Goal: Task Accomplishment & Management: Use online tool/utility

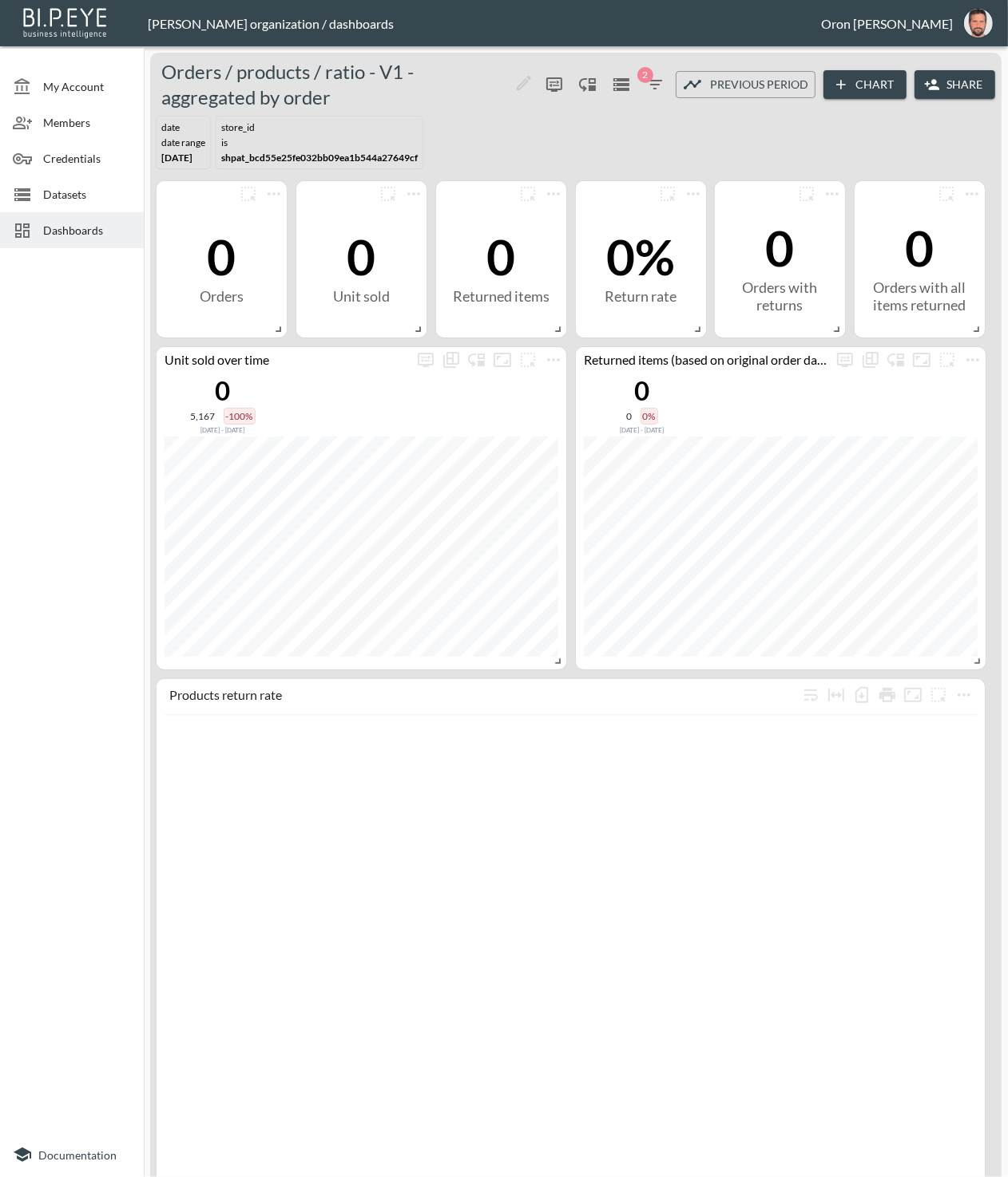
click at [58, 197] on span "Datasets" at bounding box center [87, 194] width 88 height 17
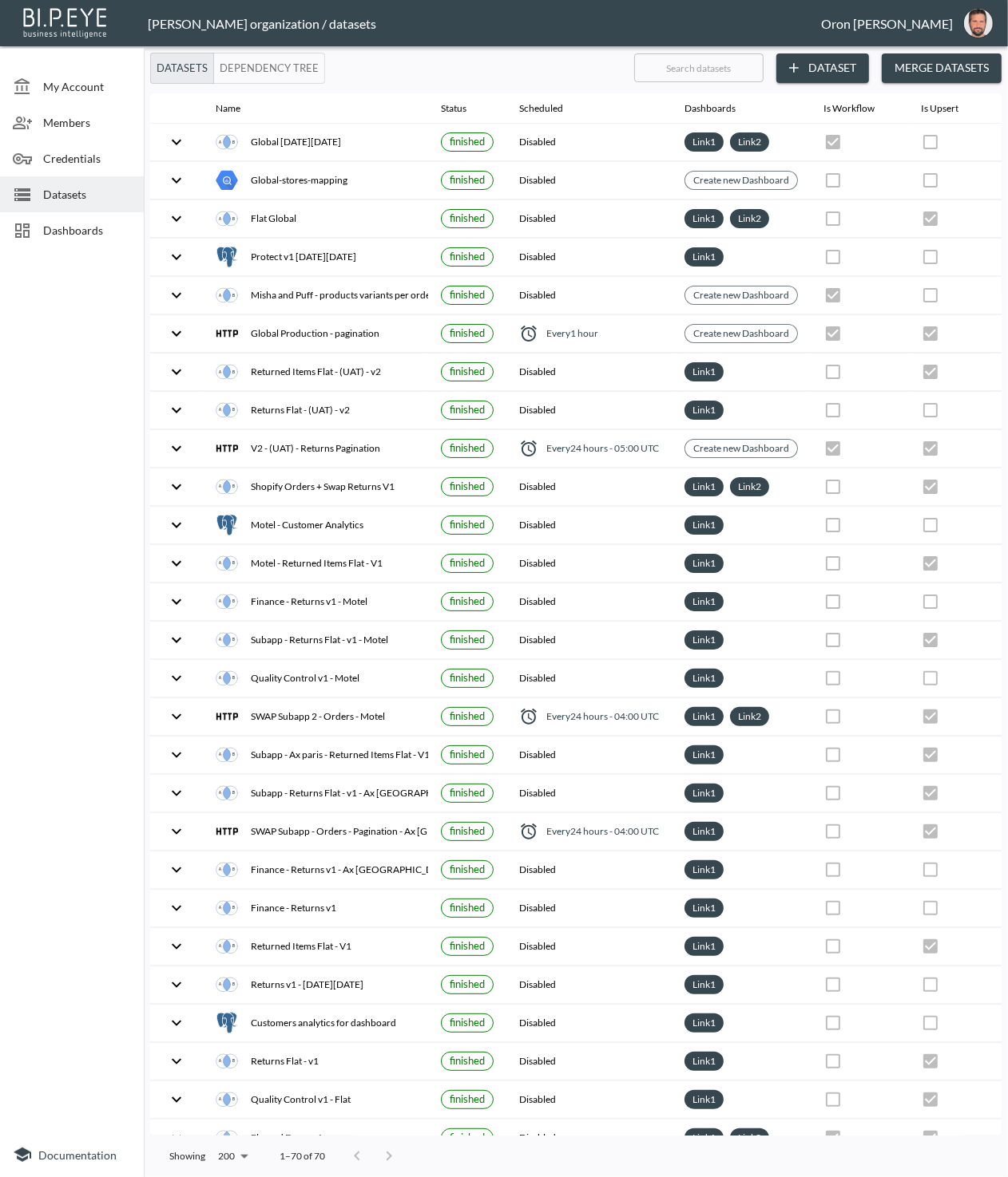
click at [693, 63] on input "text" at bounding box center [699, 68] width 130 height 40
type input "el"
checkbox input "false"
checkbox input "true"
checkbox input "false"
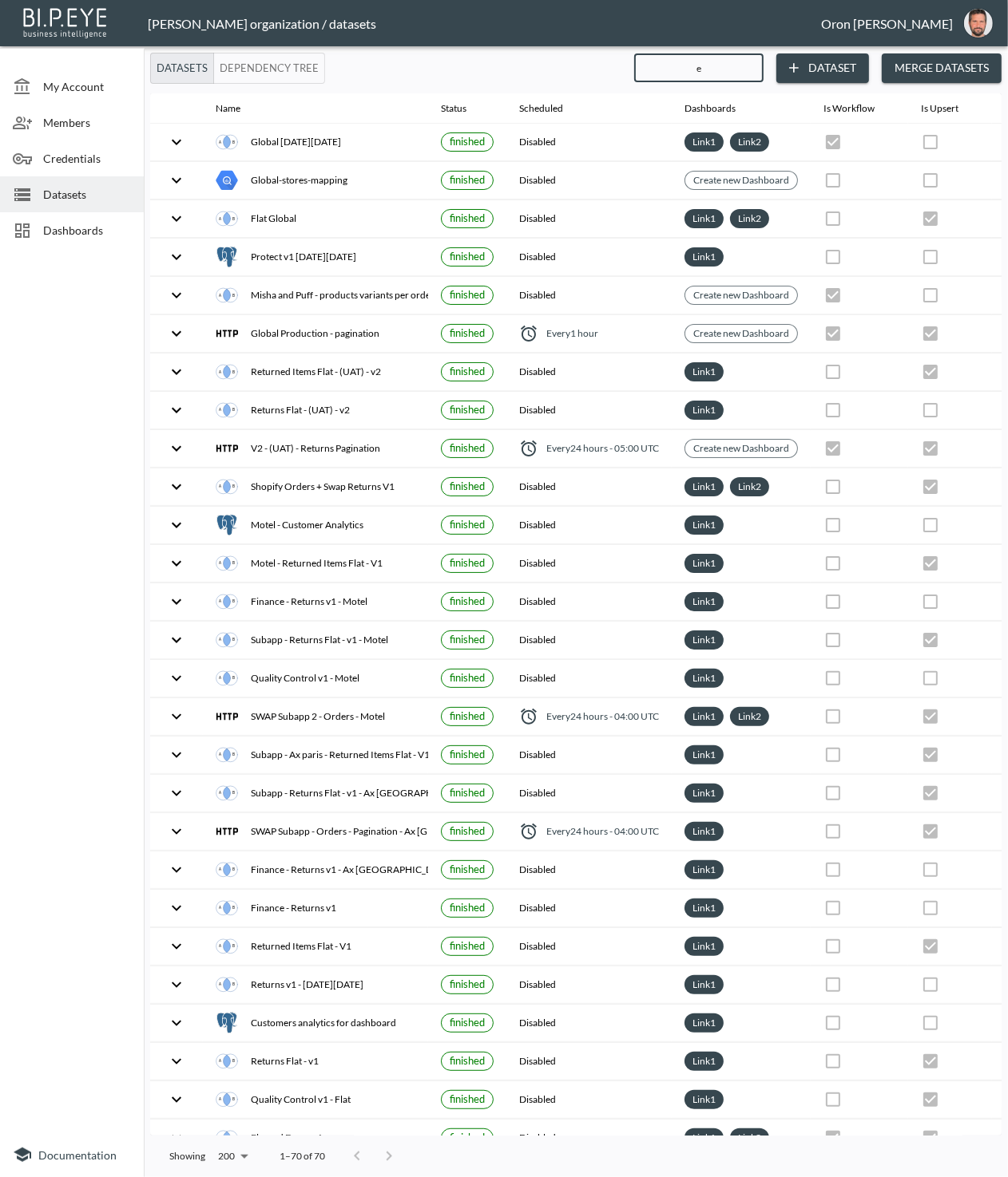
checkbox input "true"
checkbox input "false"
checkbox input "true"
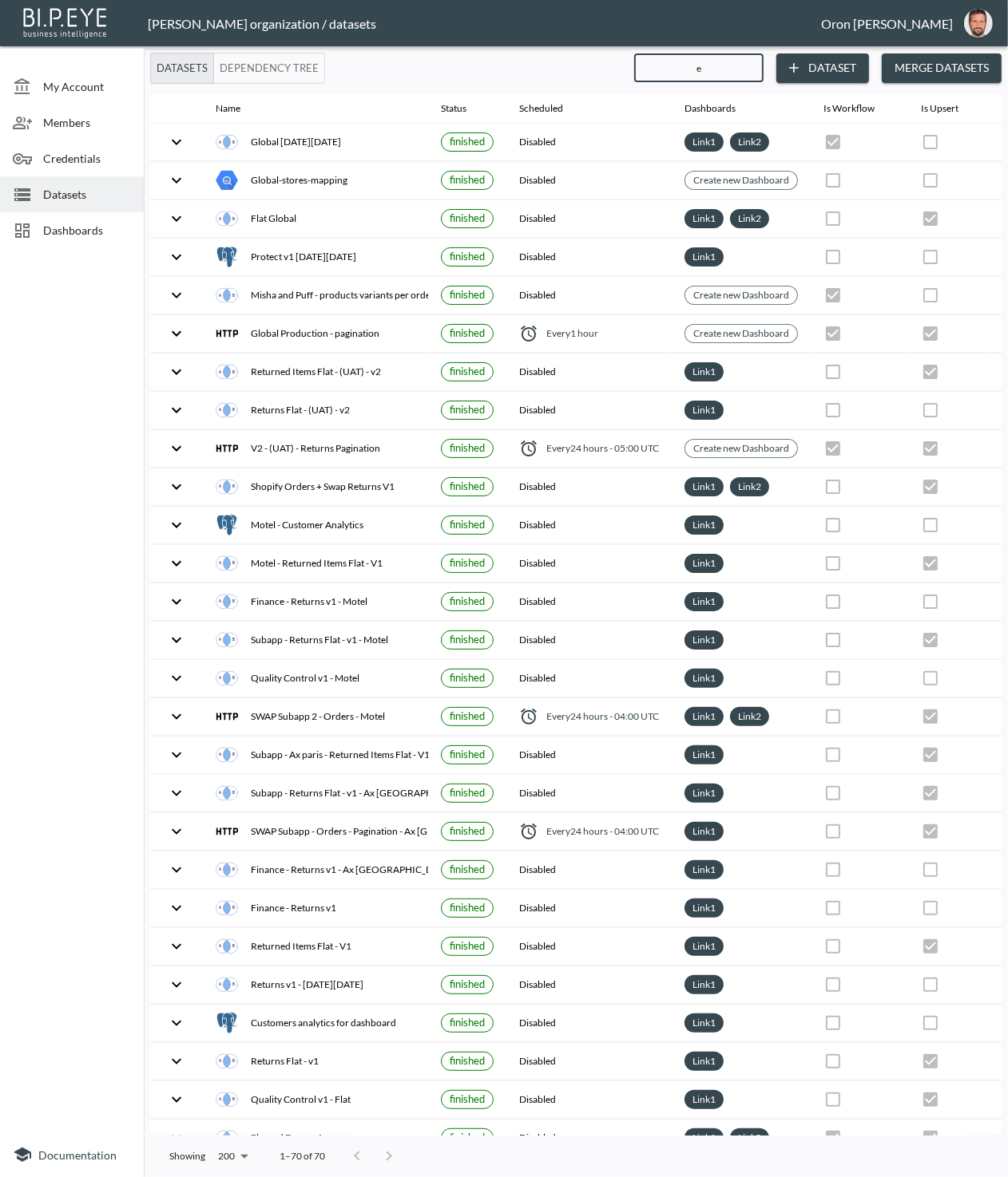
checkbox input "false"
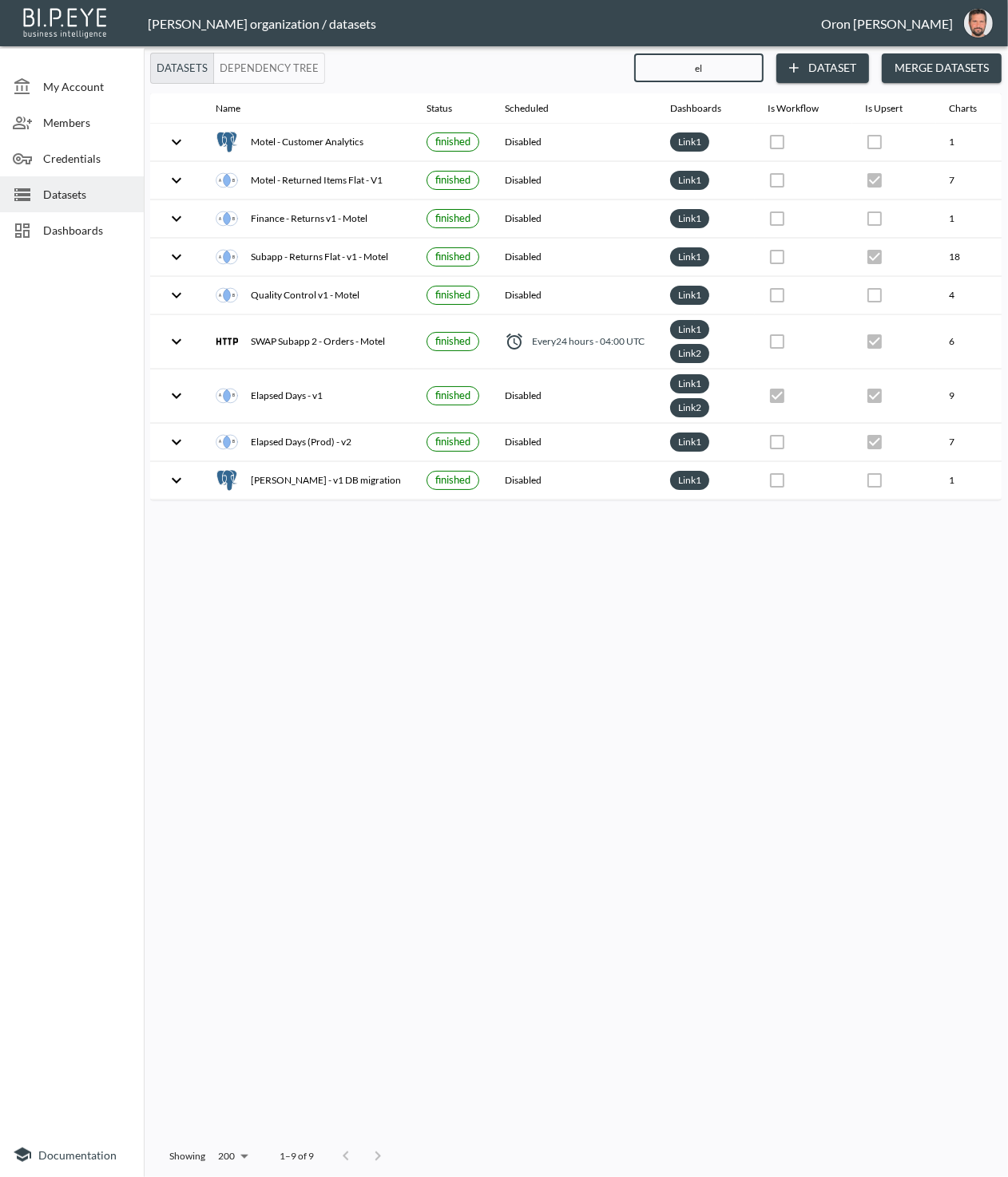
type input "ela"
checkbox input "true"
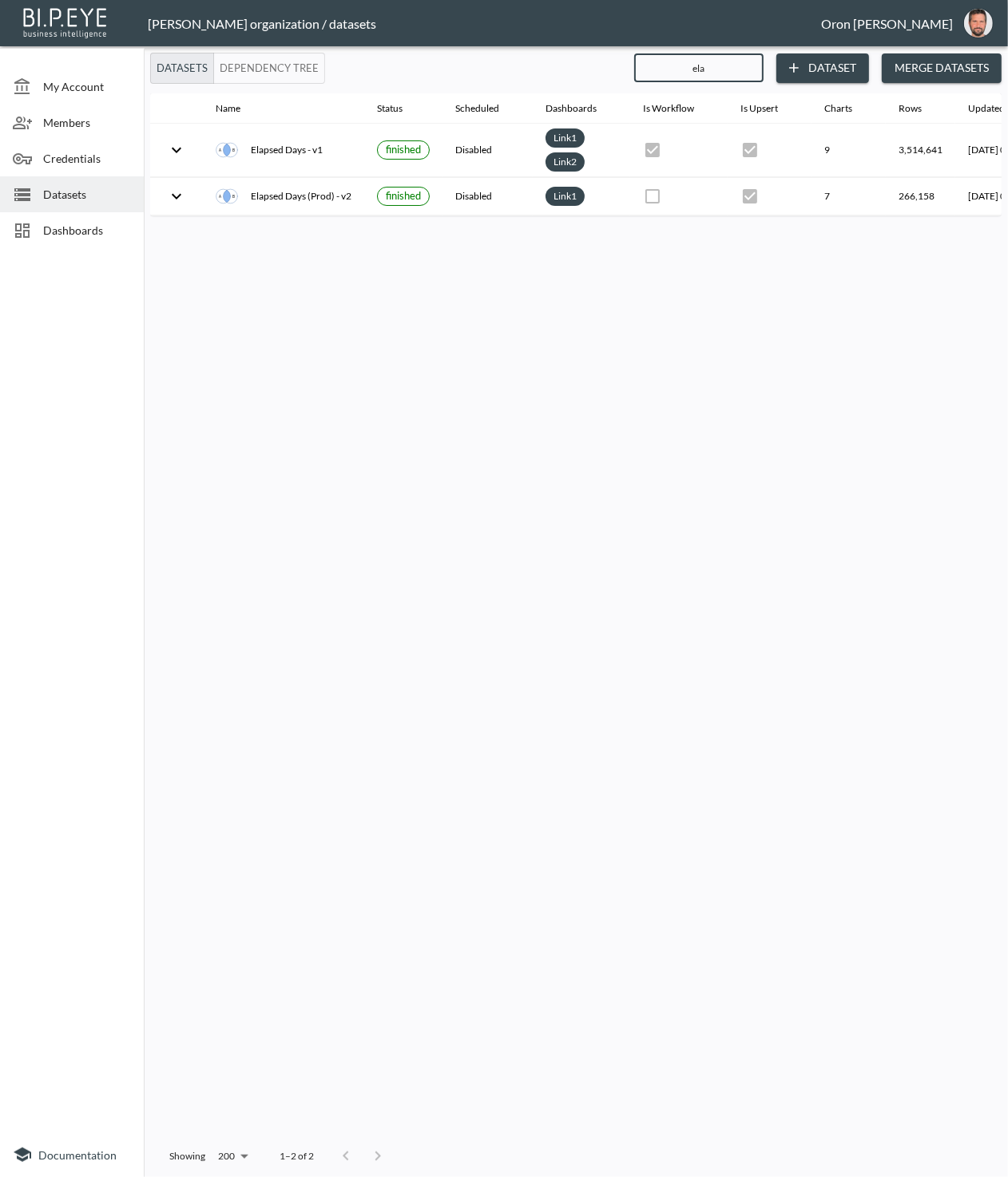
type input "ela"
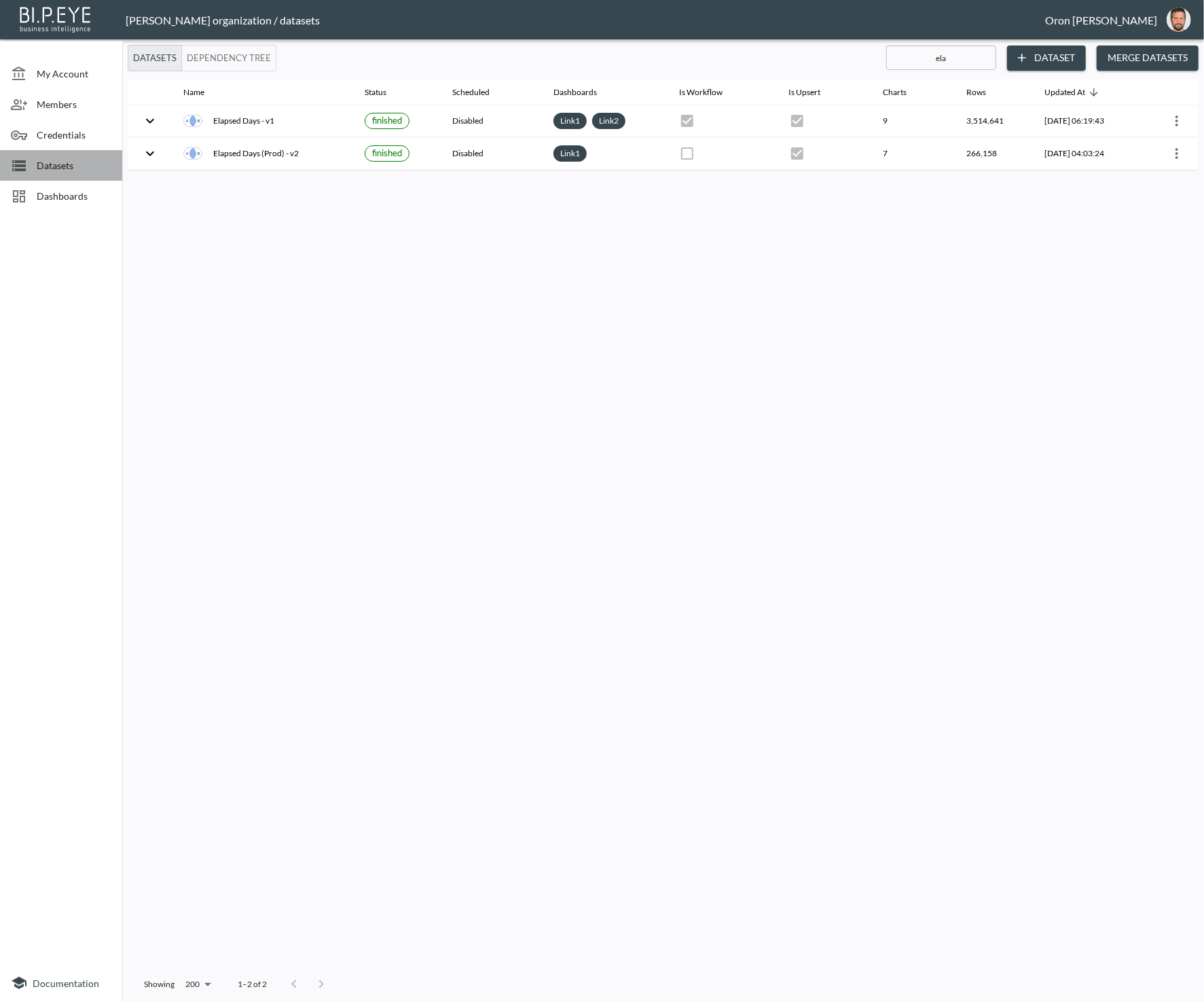
click at [55, 157] on div "Datasets" at bounding box center [61, 165] width 122 height 31
click at [1164, 52] on button "Merge Datasets" at bounding box center [1148, 58] width 102 height 25
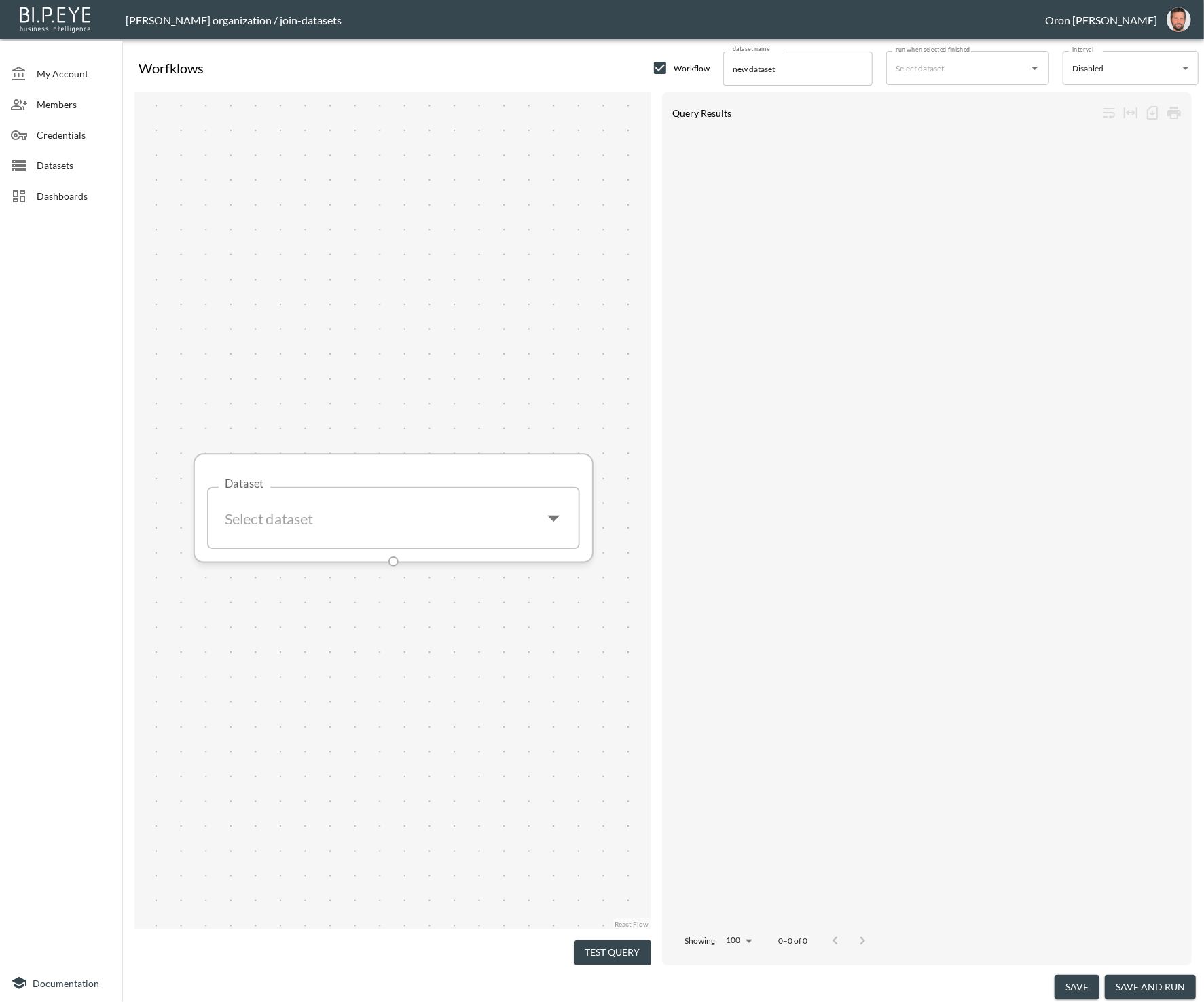
click at [358, 499] on input "Dataset" at bounding box center [375, 519] width 313 height 40
click at [406, 565] on div "Elapsed Days - v1" at bounding box center [386, 565] width 61 height 13
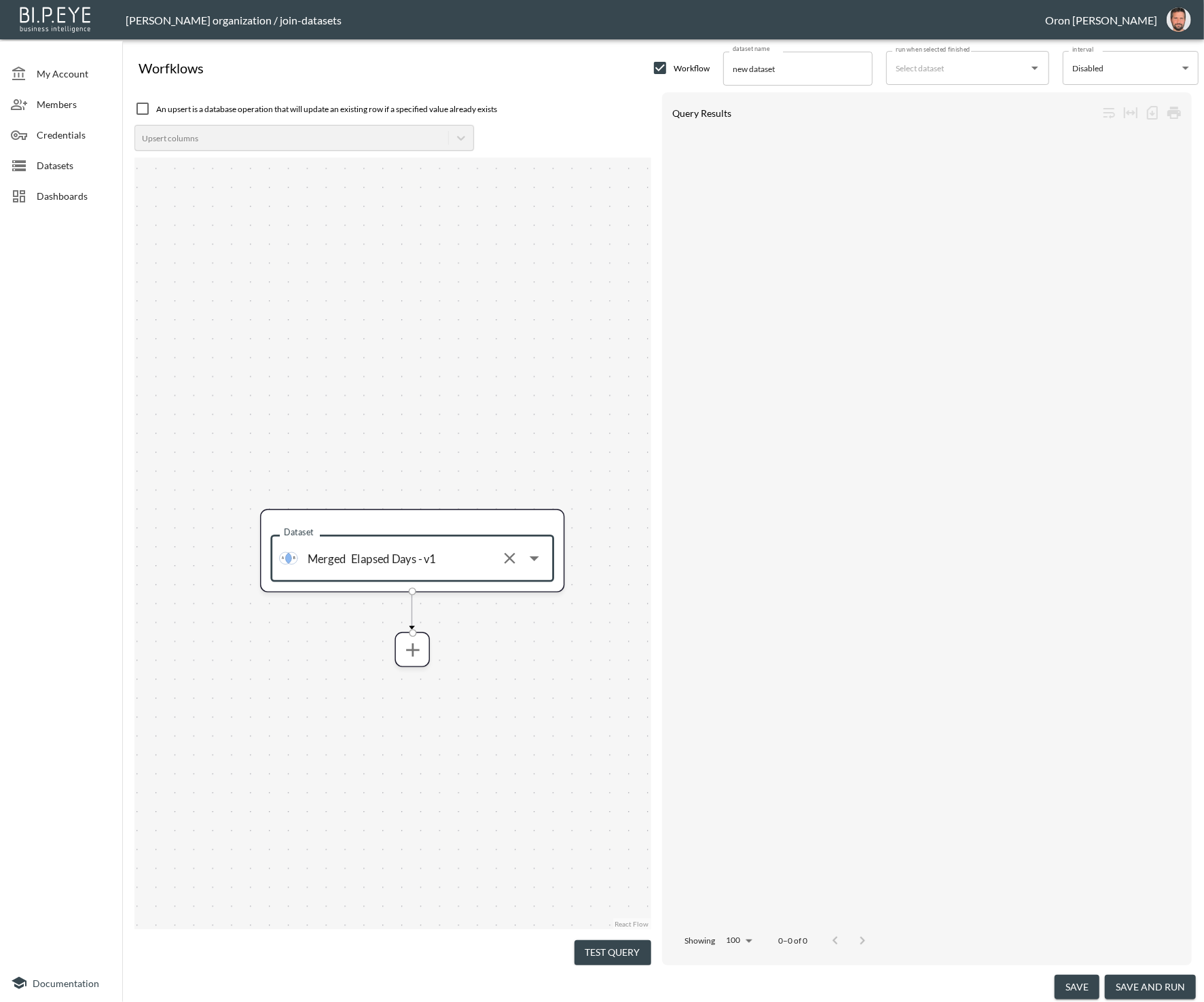
type input "Elapsed Days - v1"
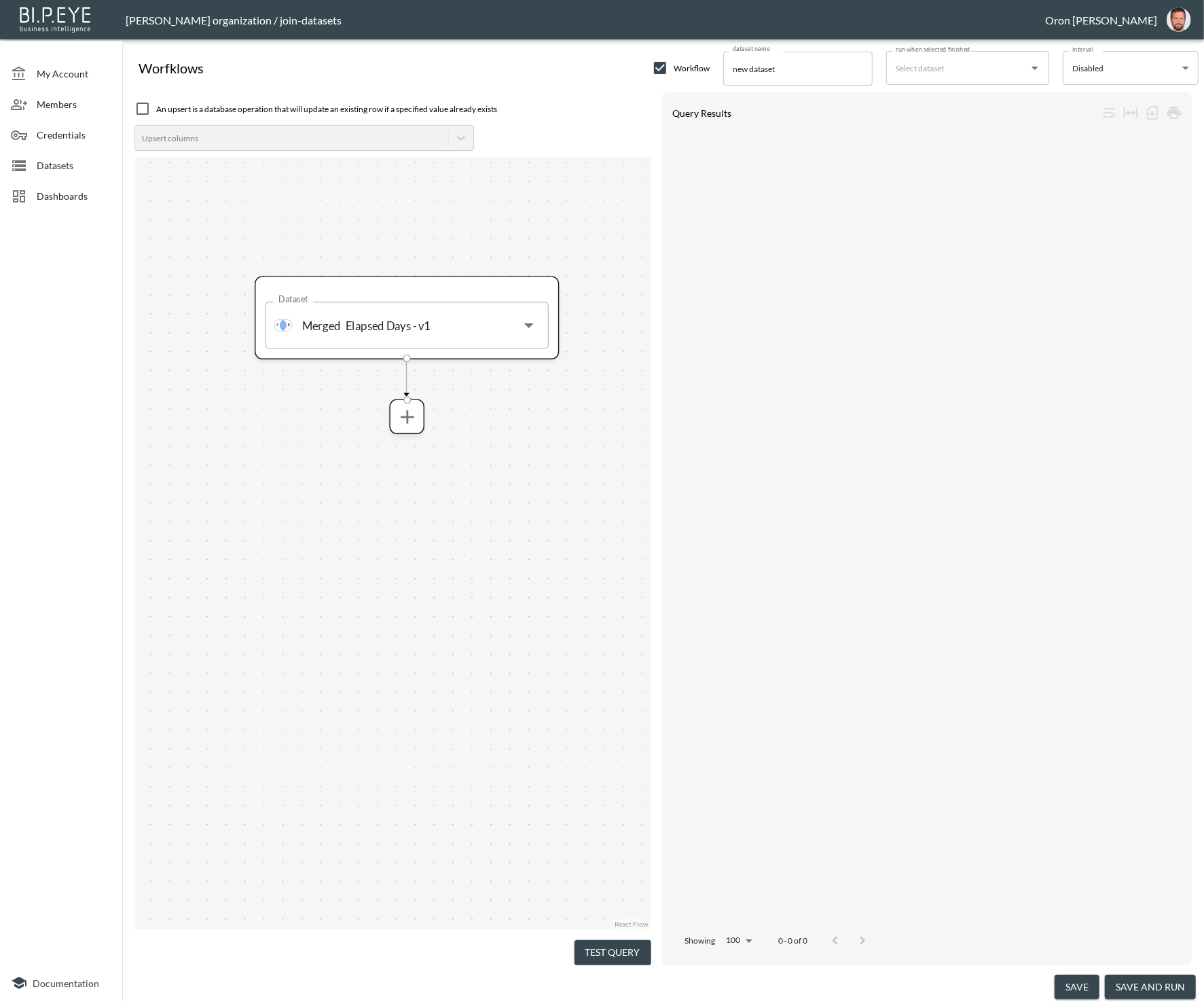
drag, startPoint x: 545, startPoint y: 732, endPoint x: 433, endPoint y: 439, distance: 313.7
click at [534, 501] on div "Dataset Merged Elapsed Days - v1 Dataset" at bounding box center [393, 543] width 517 height 772
click at [407, 416] on icon "more" at bounding box center [401, 416] width 13 height 13
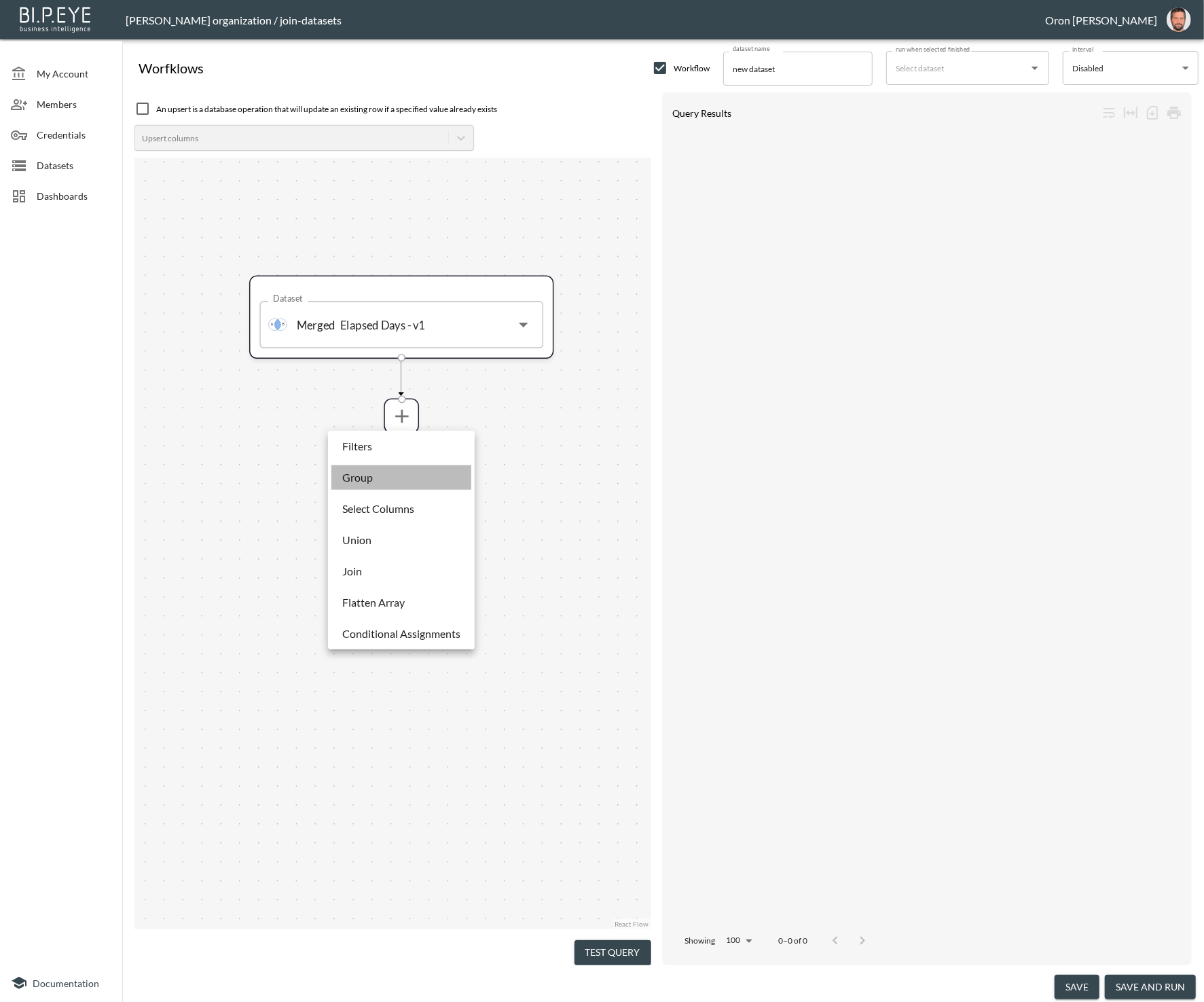
click at [406, 469] on li "Group" at bounding box center [401, 477] width 140 height 24
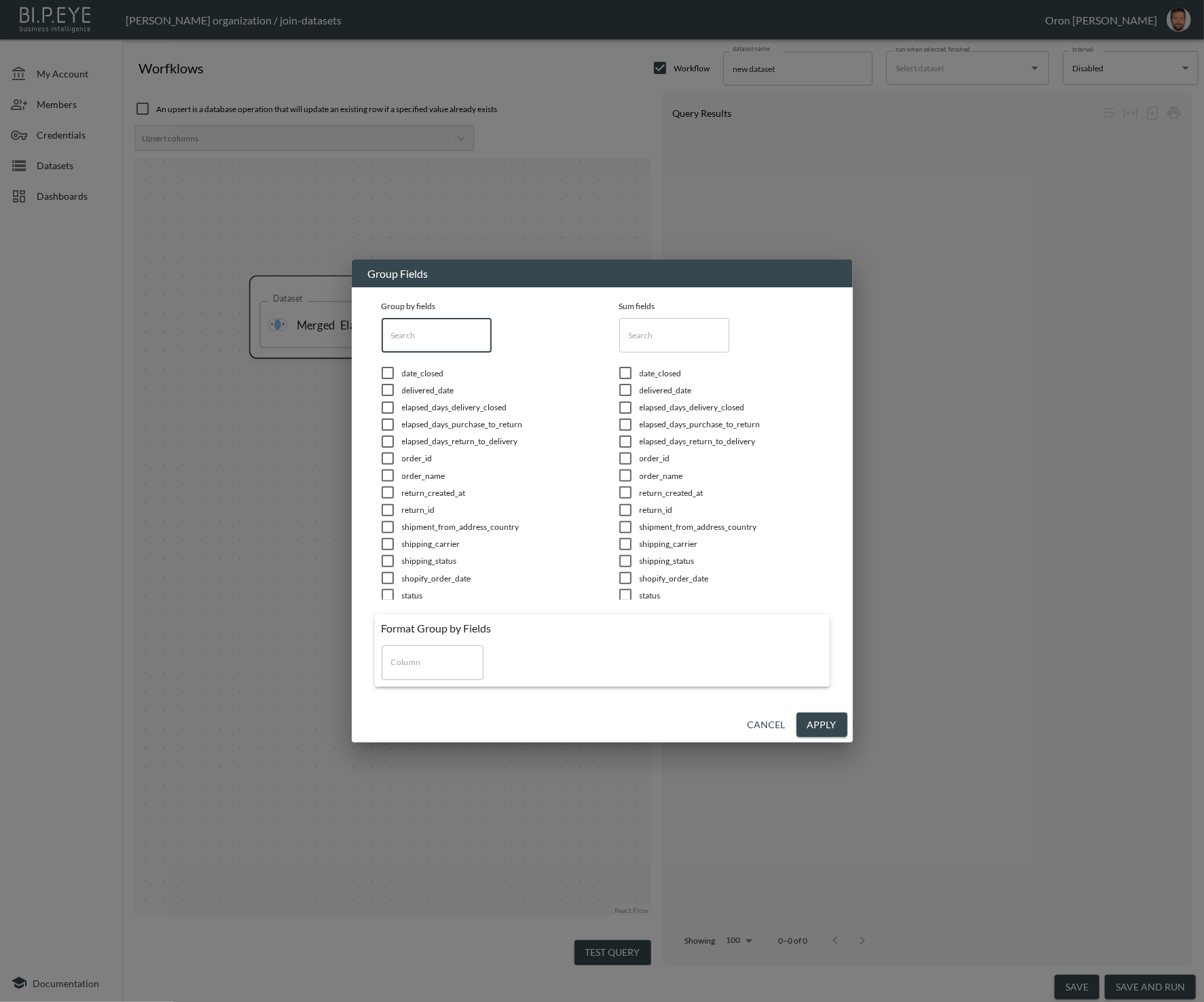
click at [435, 342] on input "text" at bounding box center [437, 335] width 110 height 34
type input "date"
drag, startPoint x: 435, startPoint y: 342, endPoint x: 349, endPoint y: 342, distance: 86.0
click at [349, 342] on div "Group Fields Group by fields date ​ date_closed delivered_date shopify_order_da…" at bounding box center [602, 501] width 1204 height 1002
click at [432, 337] on input "date" at bounding box center [437, 335] width 110 height 34
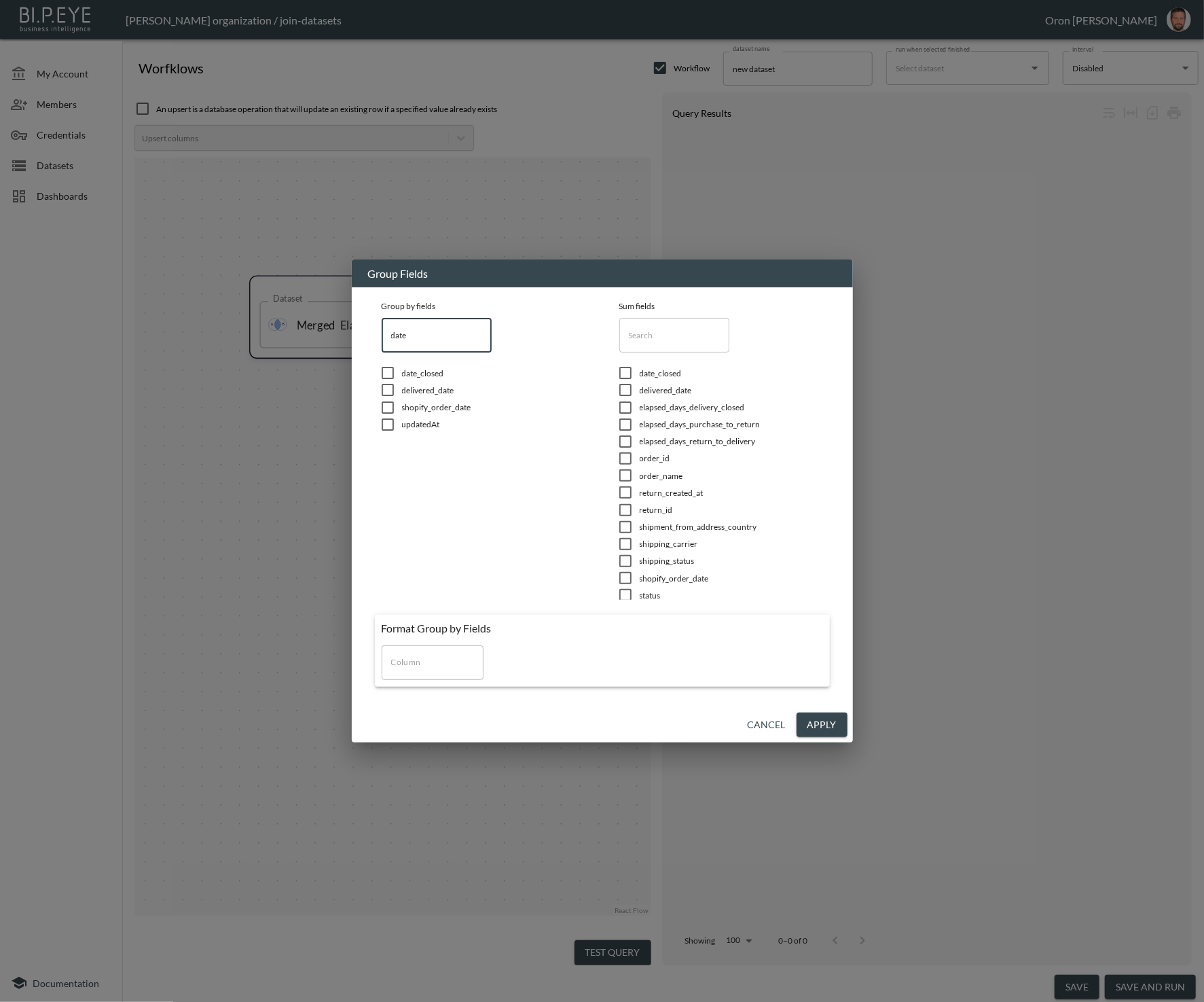
click at [432, 337] on input "date" at bounding box center [437, 335] width 110 height 34
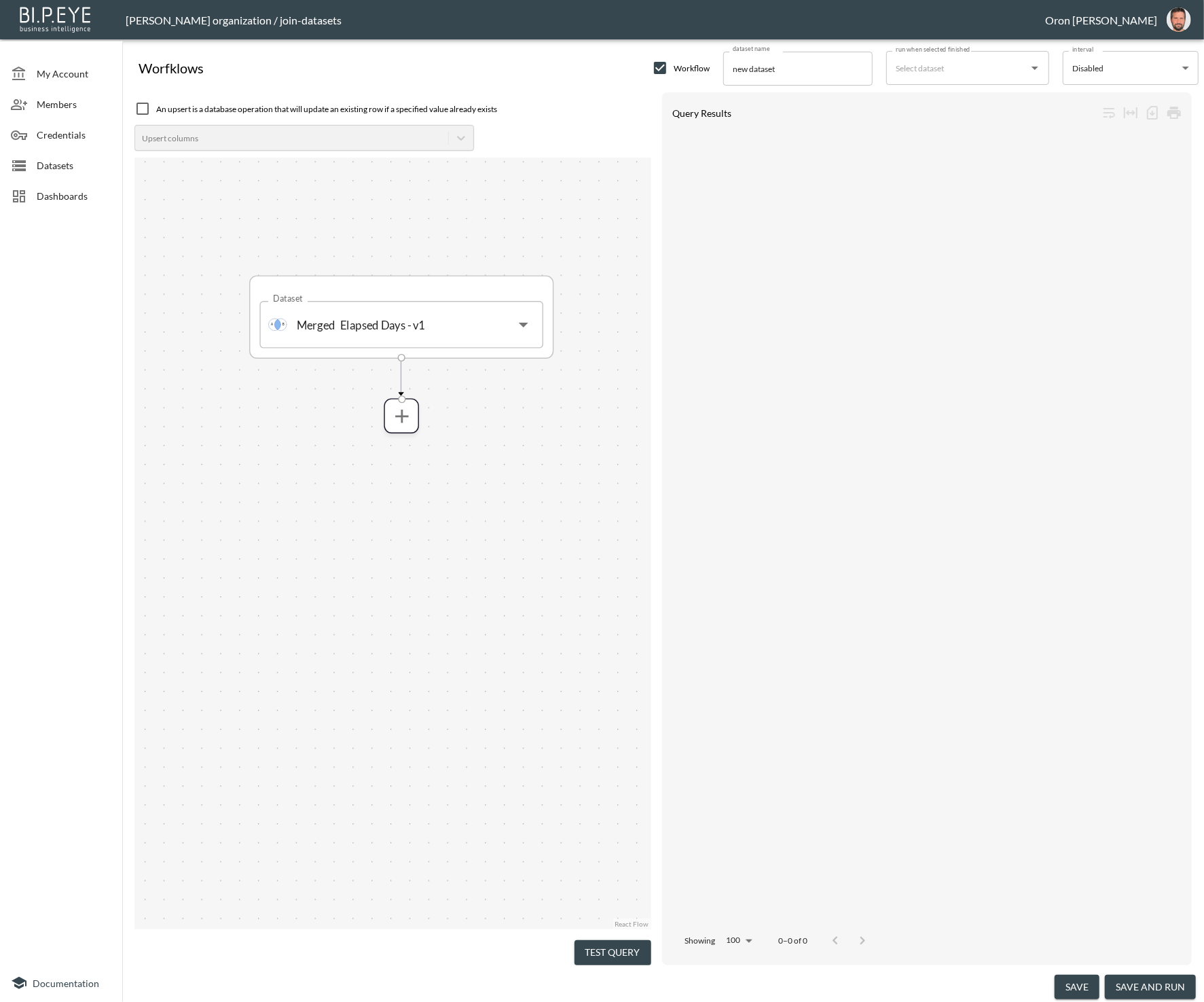
click at [418, 349] on div "Dataset Merged Elapsed Days - v1 Dataset" at bounding box center [402, 318] width 305 height 84
click at [410, 406] on icon "more" at bounding box center [402, 416] width 23 height 23
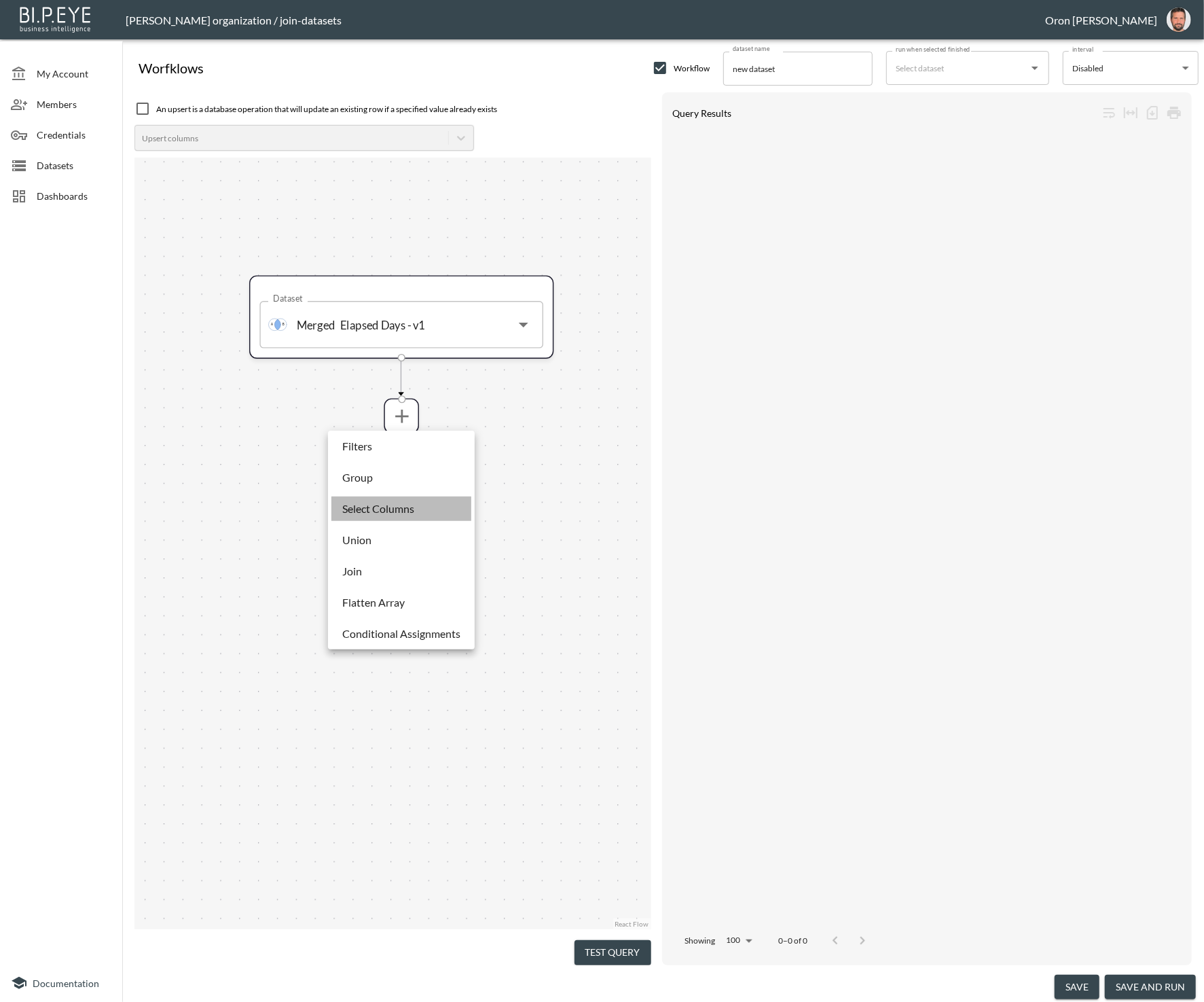
click at [397, 501] on p "Select Columns" at bounding box center [378, 508] width 72 height 16
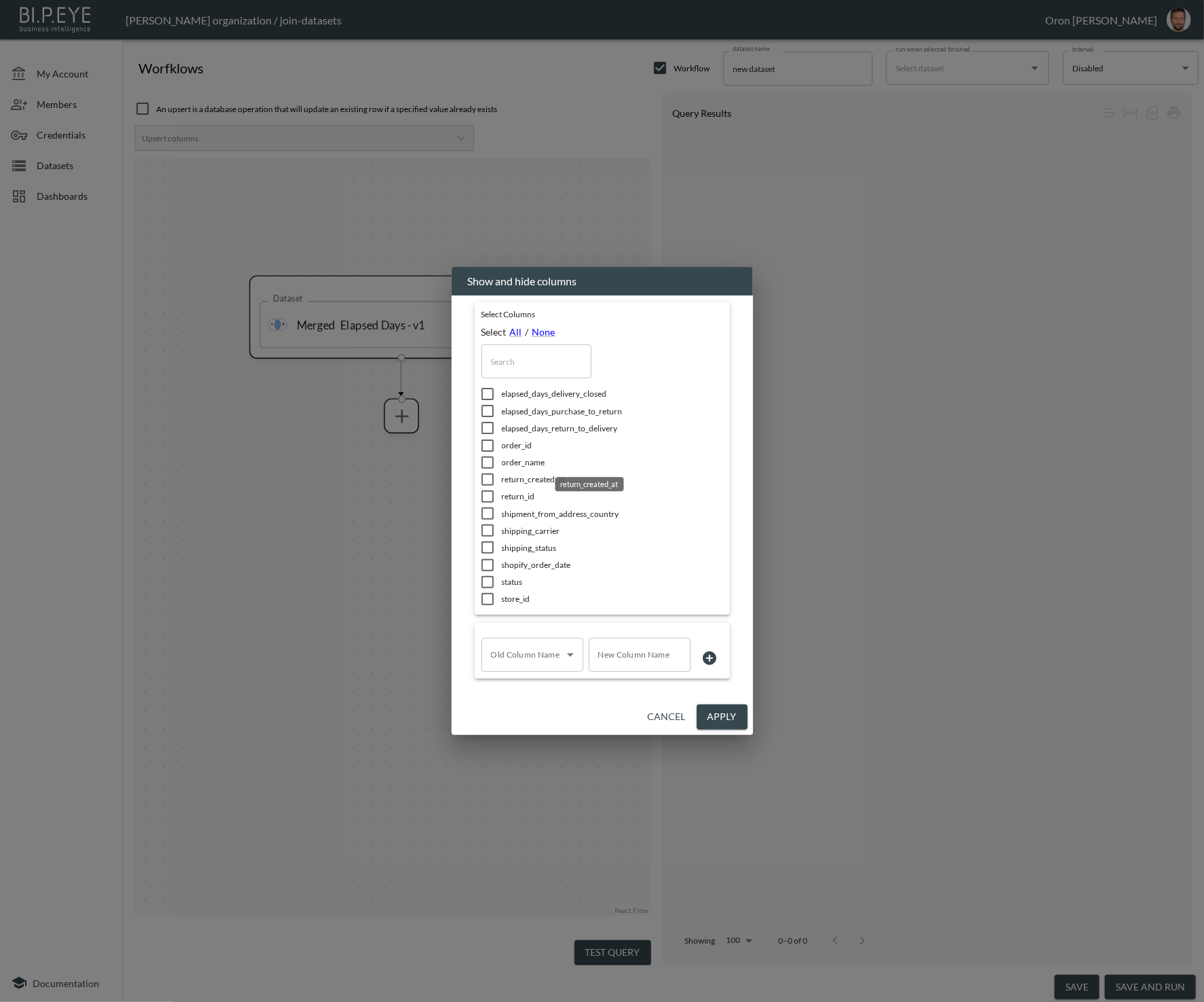
scroll to position [56, 0]
click at [535, 460] on span "return_created_at" at bounding box center [593, 463] width 183 height 12
checkbox input "true"
click at [546, 664] on body "BI.P.EYE, Interactive Analytics Dashboards - app [PERSON_NAME] organization / j…" at bounding box center [602, 501] width 1204 height 1002
drag, startPoint x: 541, startPoint y: 686, endPoint x: 605, endPoint y: 670, distance: 66.0
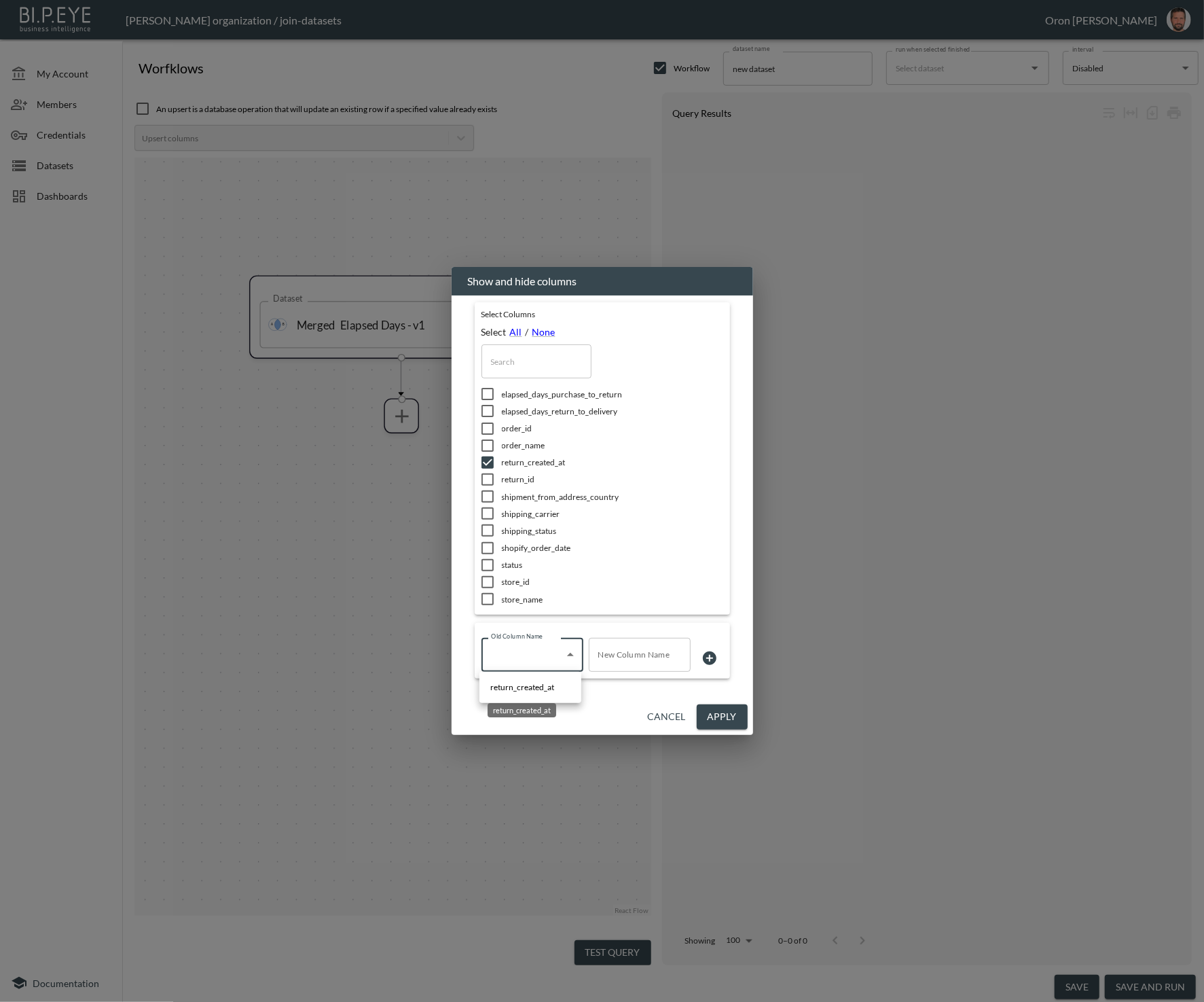
click at [543, 686] on span "return_created_at" at bounding box center [522, 687] width 64 height 13
type input "return_created_at"
click at [619, 660] on input "New Column Name" at bounding box center [640, 655] width 102 height 34
click at [541, 661] on body "BI.P.EYE, Interactive Analytics Dashboards - app [PERSON_NAME] organization / j…" at bounding box center [602, 501] width 1204 height 1002
click at [560, 657] on div at bounding box center [602, 501] width 1204 height 1002
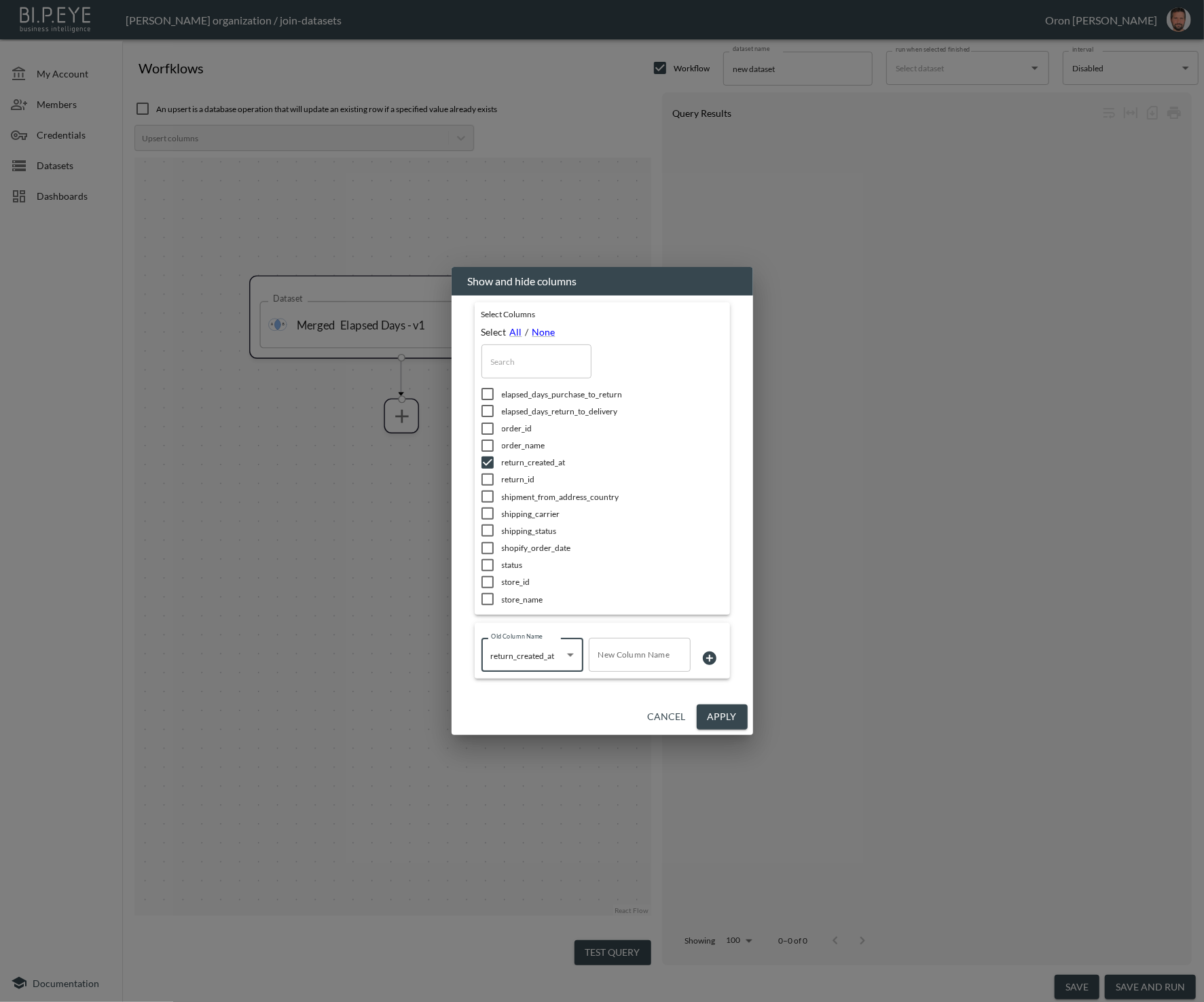
drag, startPoint x: 724, startPoint y: 717, endPoint x: 680, endPoint y: 664, distance: 68.9
click at [724, 716] on button "Apply" at bounding box center [722, 717] width 51 height 25
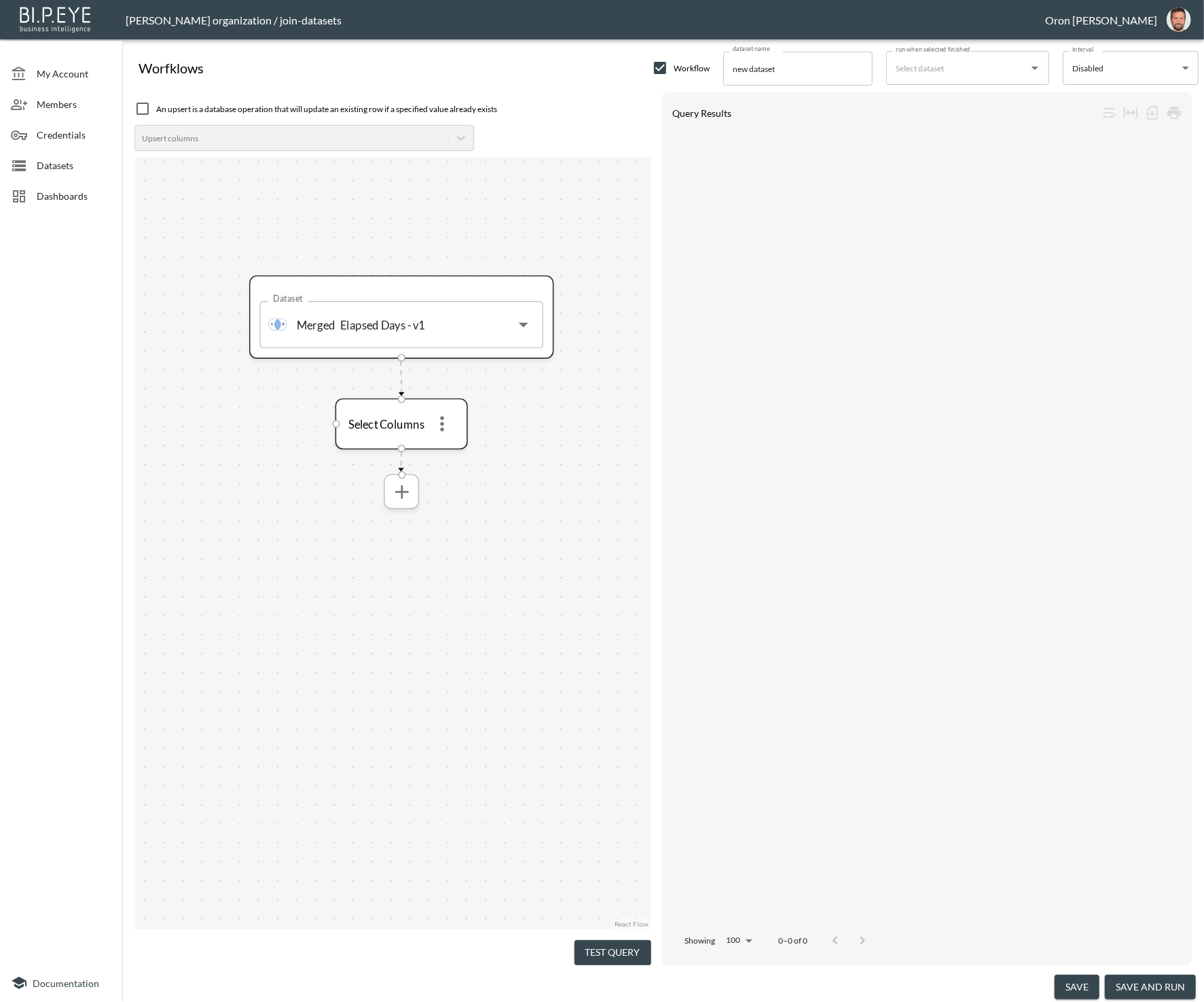
click at [407, 492] on icon "more" at bounding box center [401, 491] width 13 height 13
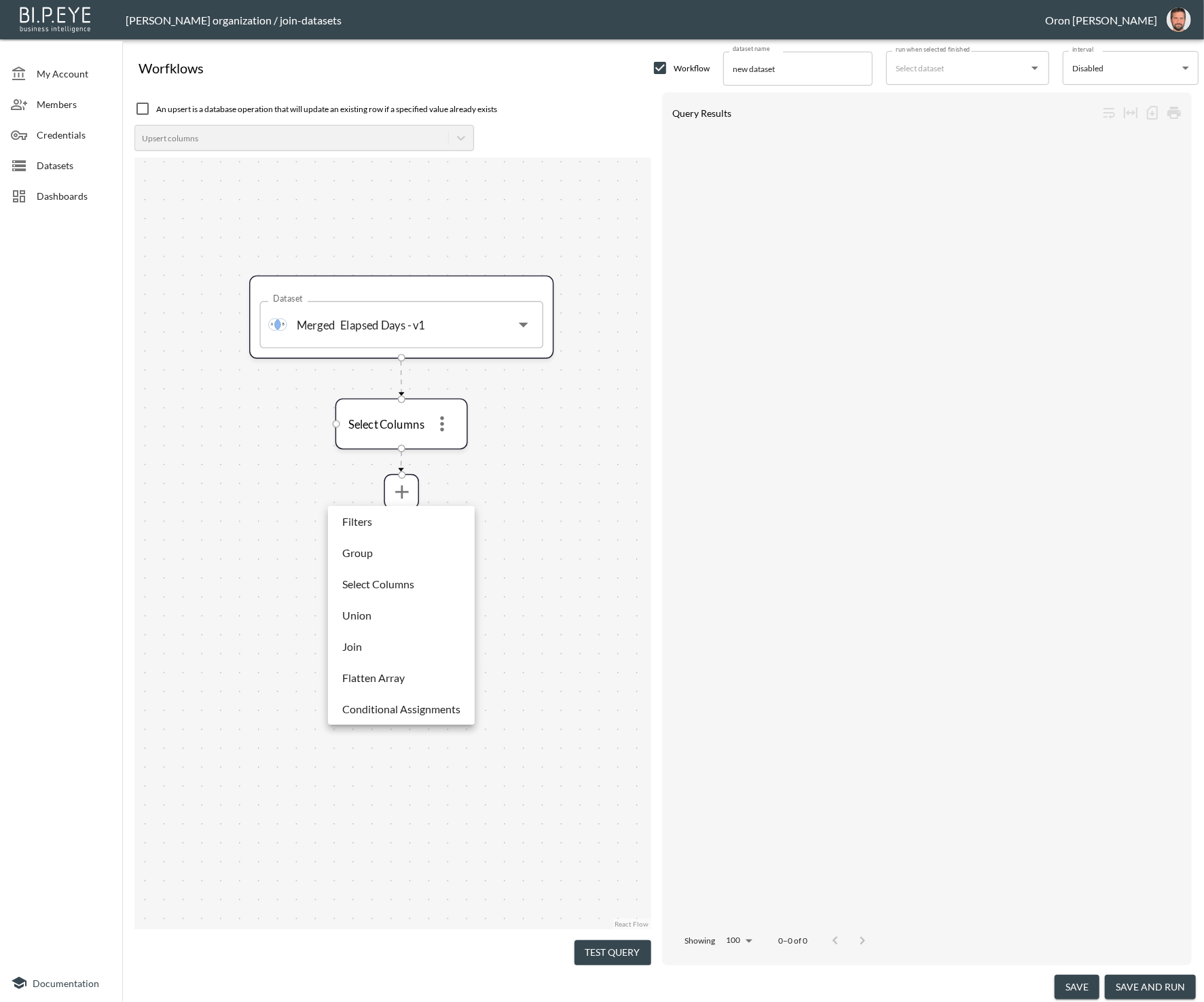
click at [575, 636] on div at bounding box center [602, 501] width 1204 height 1002
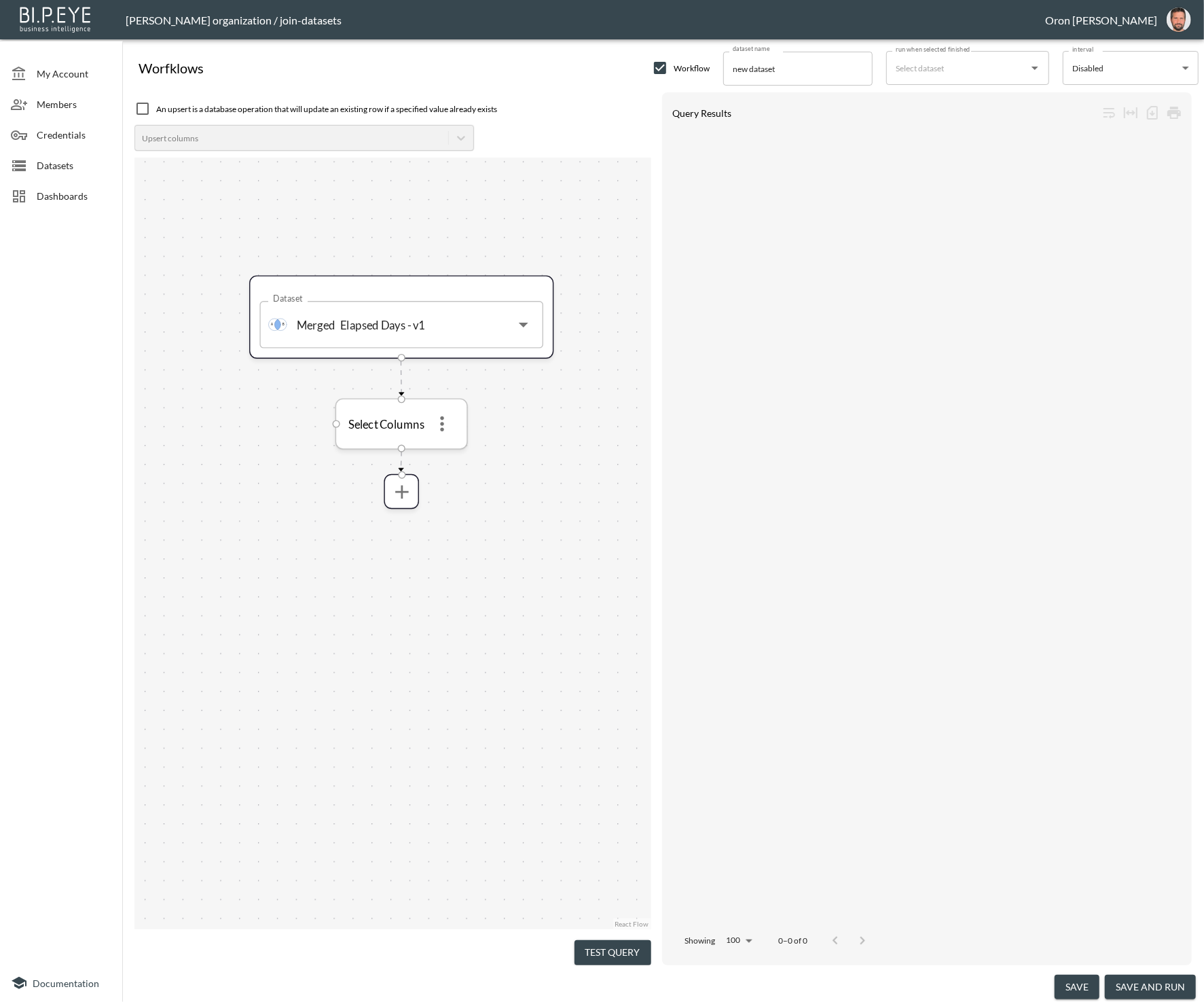
click at [453, 421] on button "more" at bounding box center [443, 424] width 31 height 31
click at [452, 478] on p "Remove" at bounding box center [442, 486] width 38 height 16
click at [410, 415] on icon "more" at bounding box center [402, 416] width 23 height 23
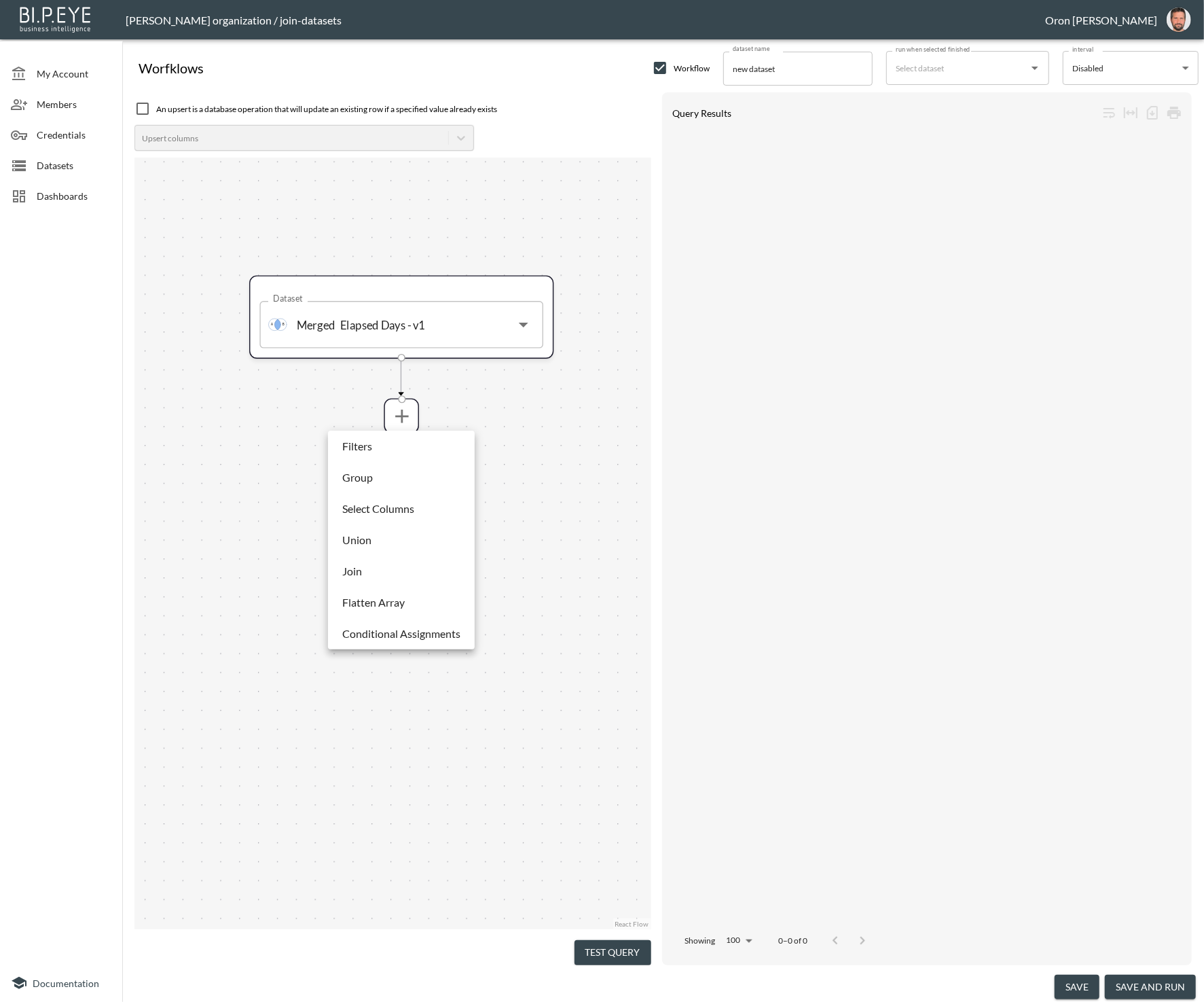
click at [419, 453] on li "Filters" at bounding box center [401, 446] width 140 height 24
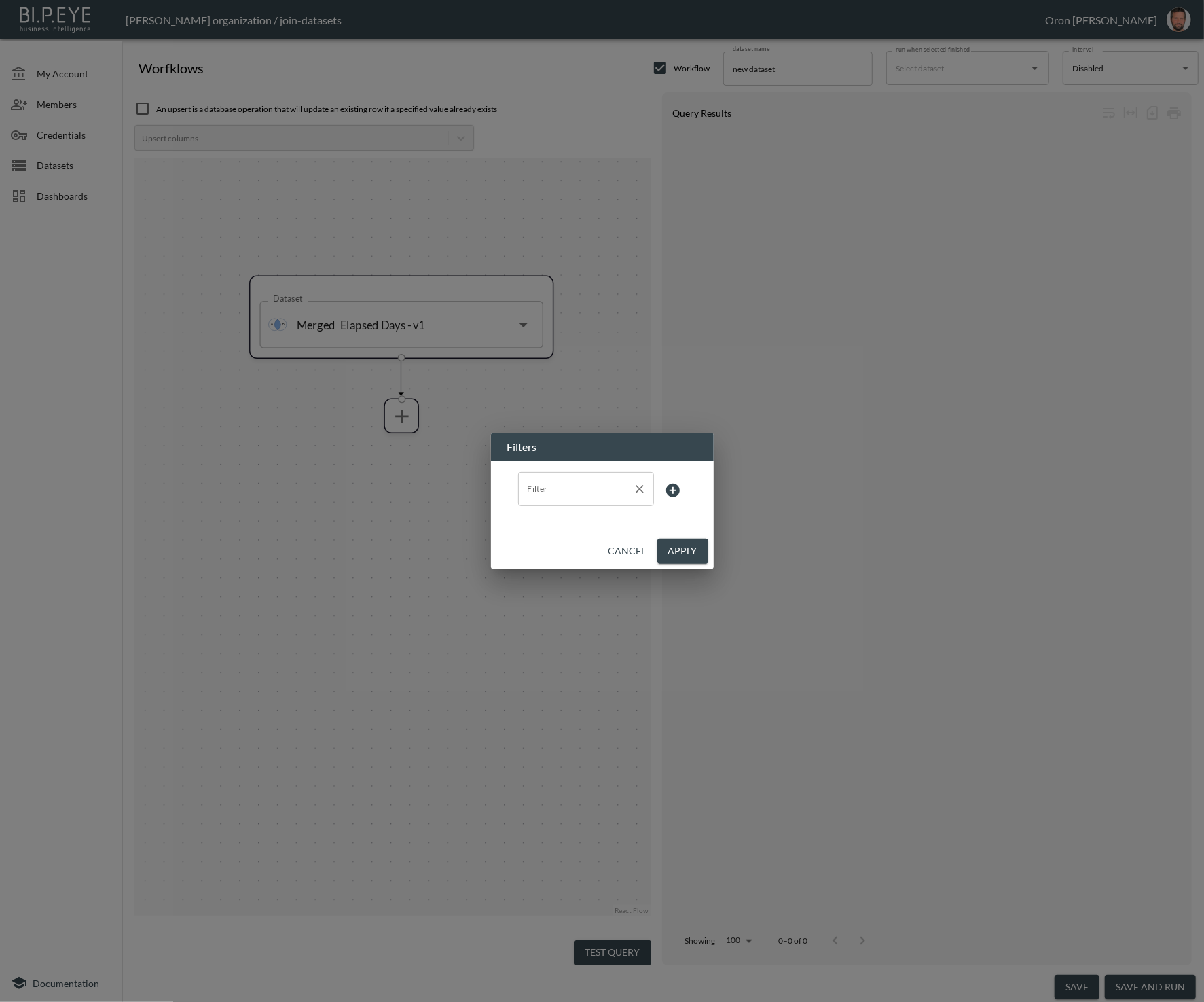
click at [558, 475] on div "Filter" at bounding box center [586, 489] width 136 height 34
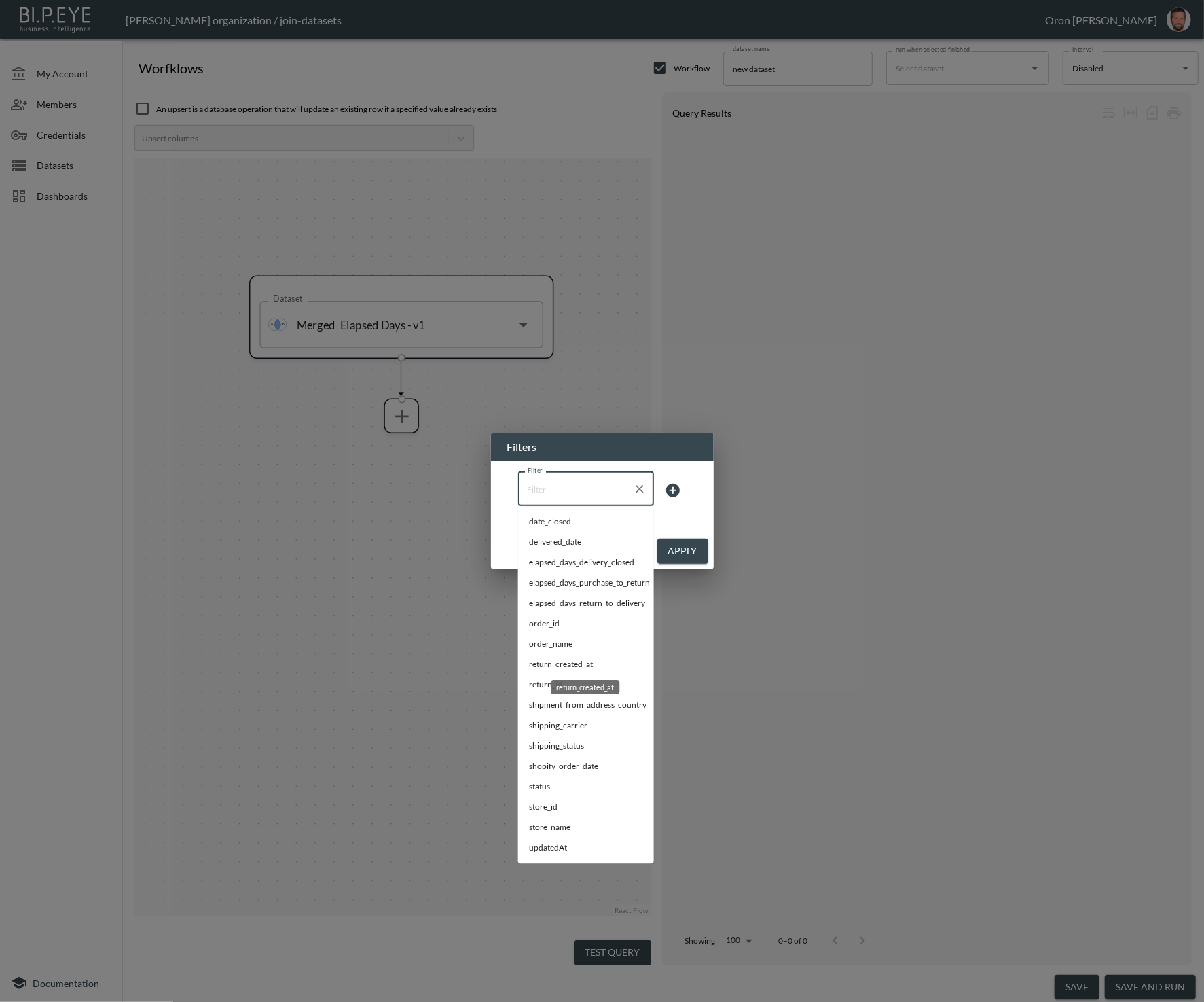
click at [571, 669] on span "return_created_at" at bounding box center [586, 665] width 114 height 13
type input "return_created_at"
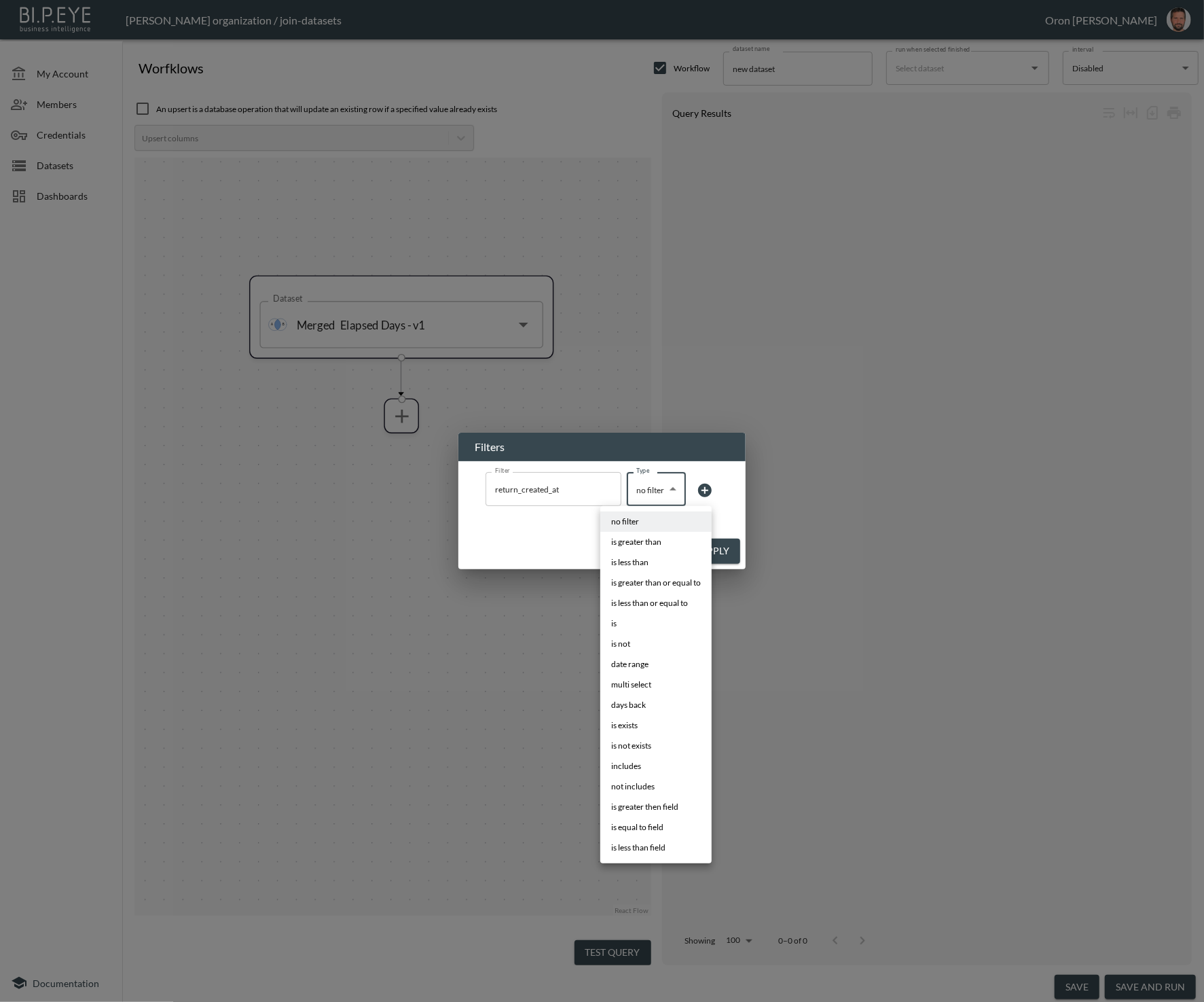
click at [663, 495] on body "BI.P.EYE, Interactive Analytics Dashboards - app [PERSON_NAME] organization / j…" at bounding box center [602, 501] width 1204 height 1002
click at [654, 707] on li "days back" at bounding box center [656, 705] width 111 height 20
type input "days back"
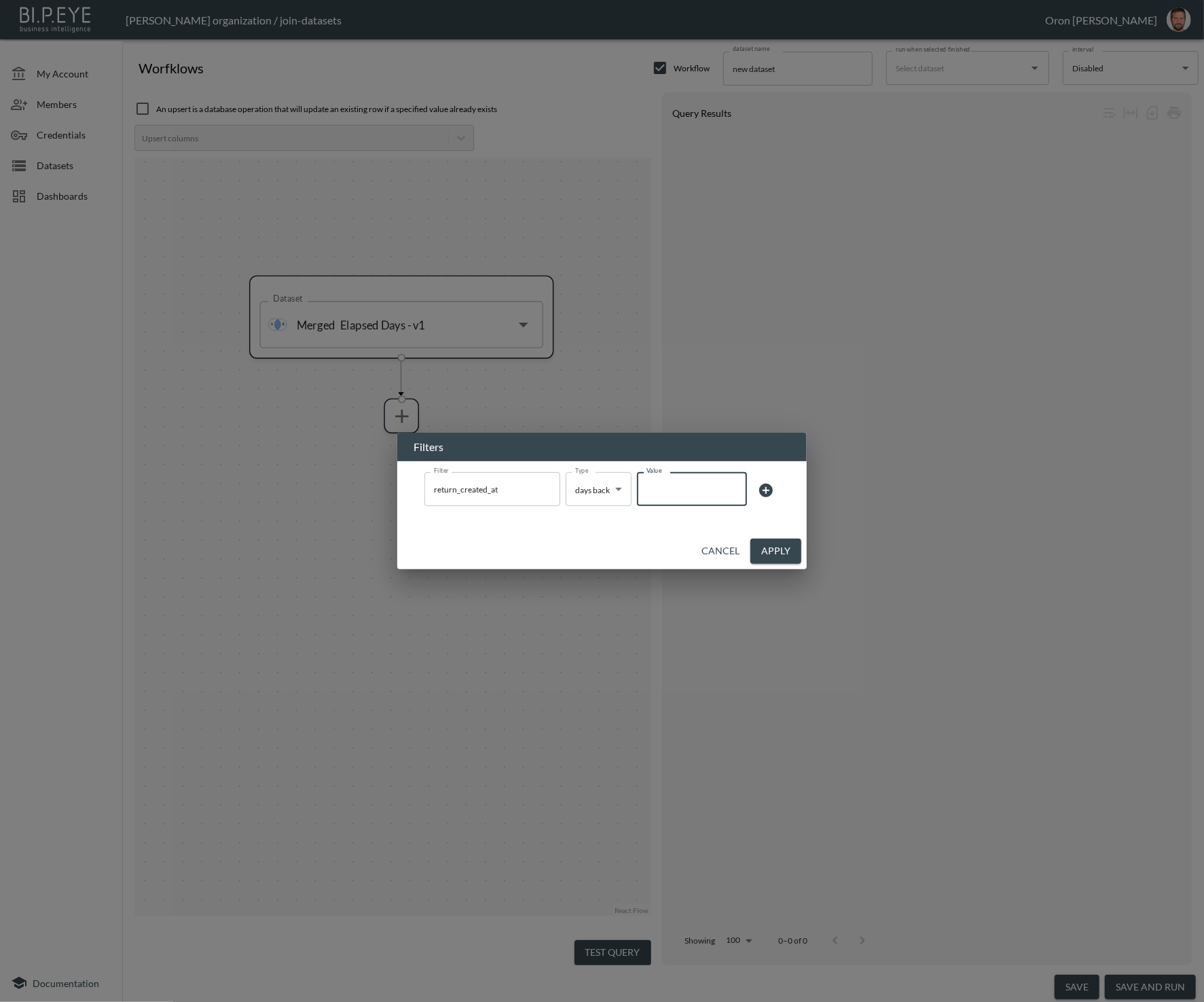
click at [680, 482] on input "Value" at bounding box center [692, 489] width 110 height 38
type input "7"
click at [785, 558] on button "Apply" at bounding box center [776, 552] width 51 height 25
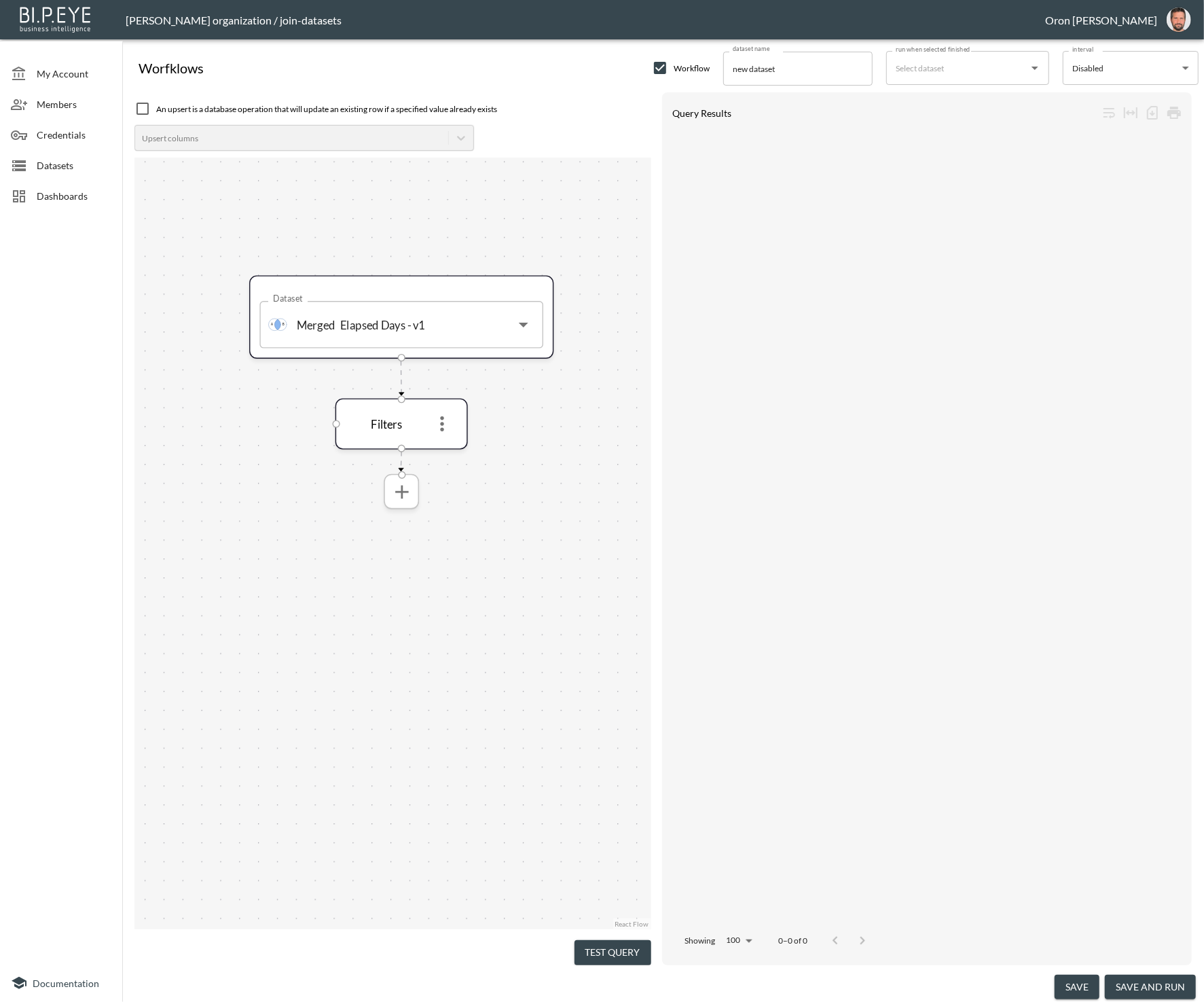
click at [402, 497] on icon "more" at bounding box center [401, 491] width 13 height 13
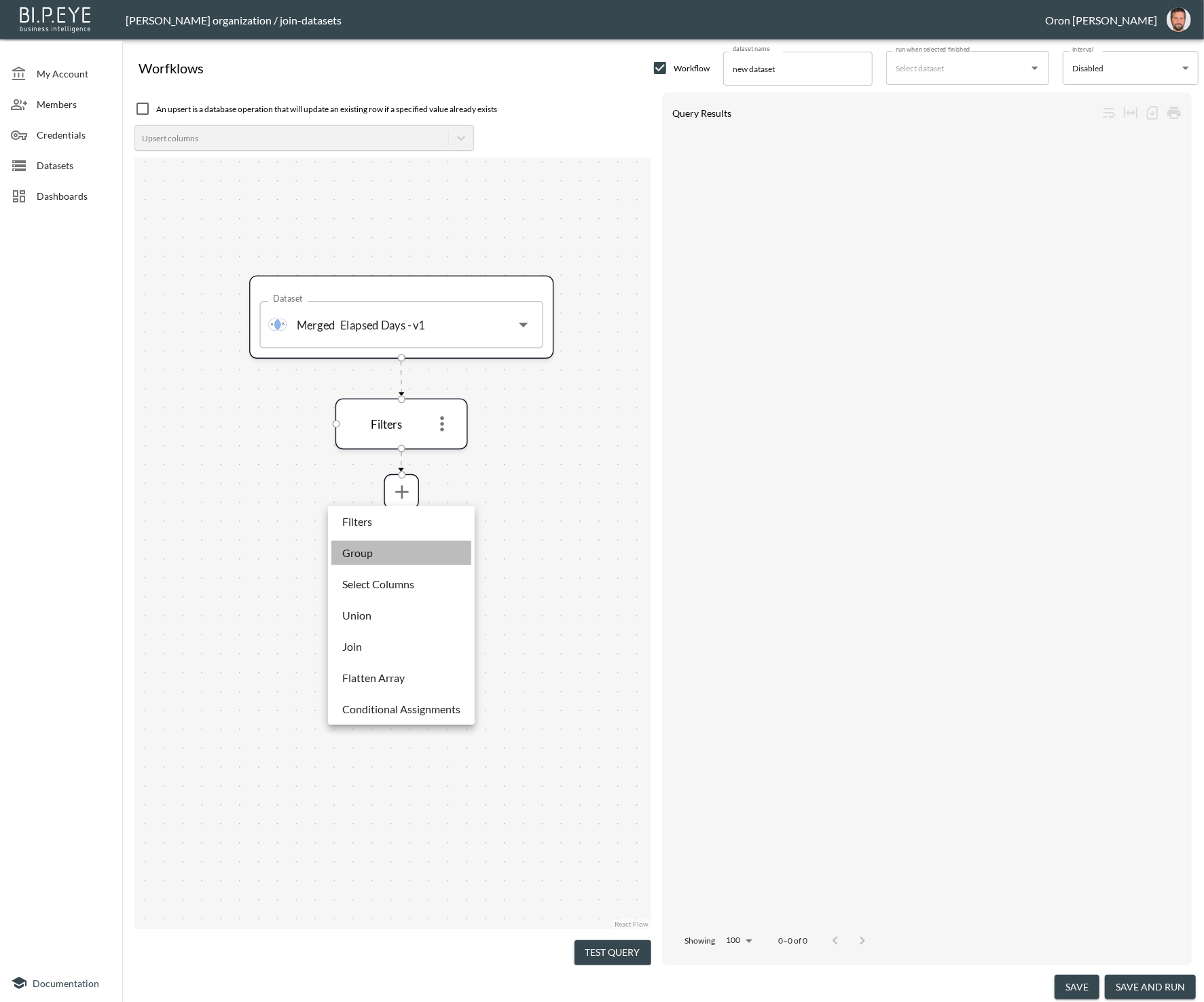
click at [398, 557] on li "Group" at bounding box center [401, 552] width 140 height 24
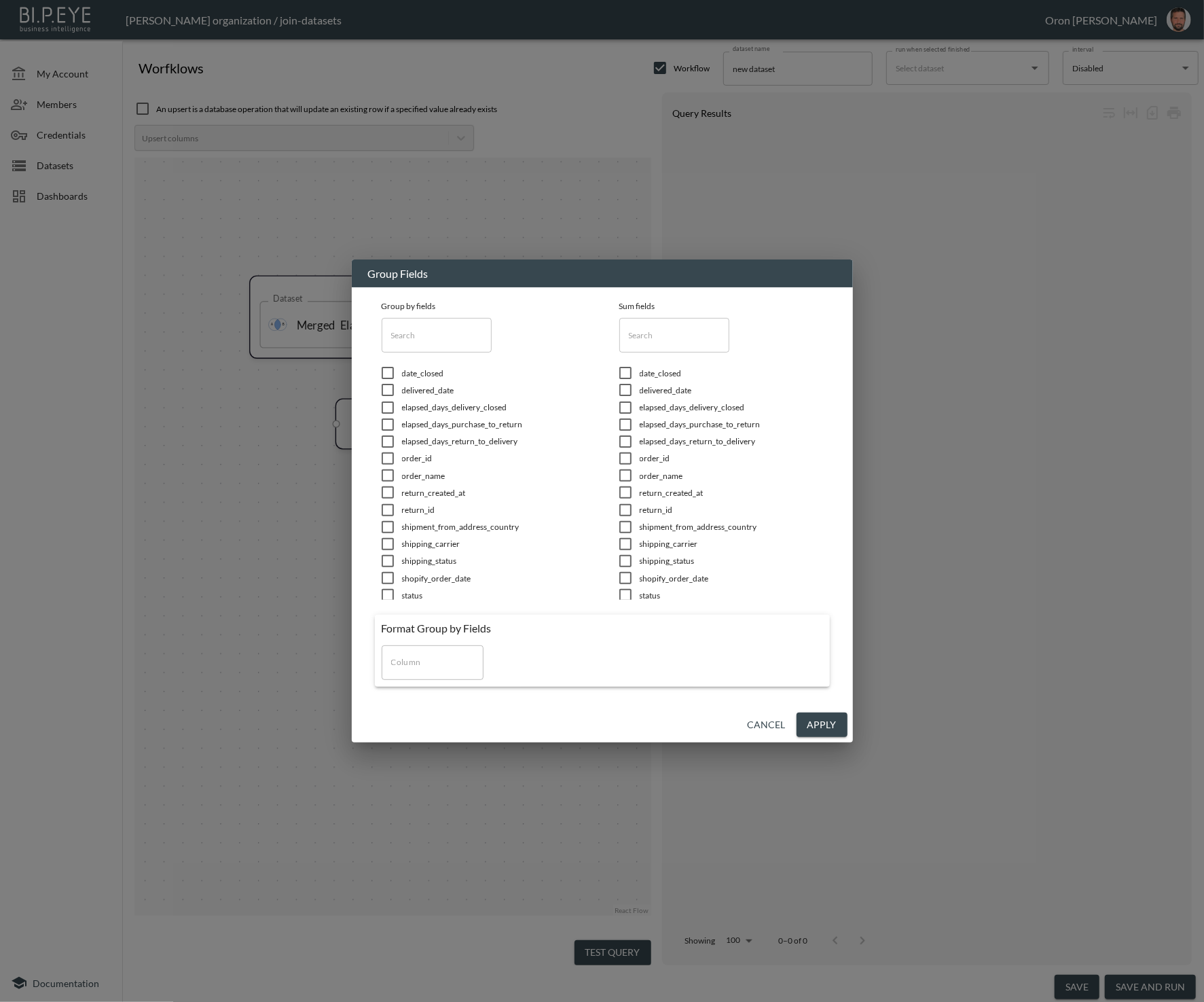
click at [423, 343] on input "text" at bounding box center [437, 335] width 110 height 34
type input "re"
click at [434, 427] on span "return_created_at" at bounding box center [494, 424] width 183 height 12
checkbox input "true"
click at [429, 664] on input "Column" at bounding box center [433, 663] width 90 height 22
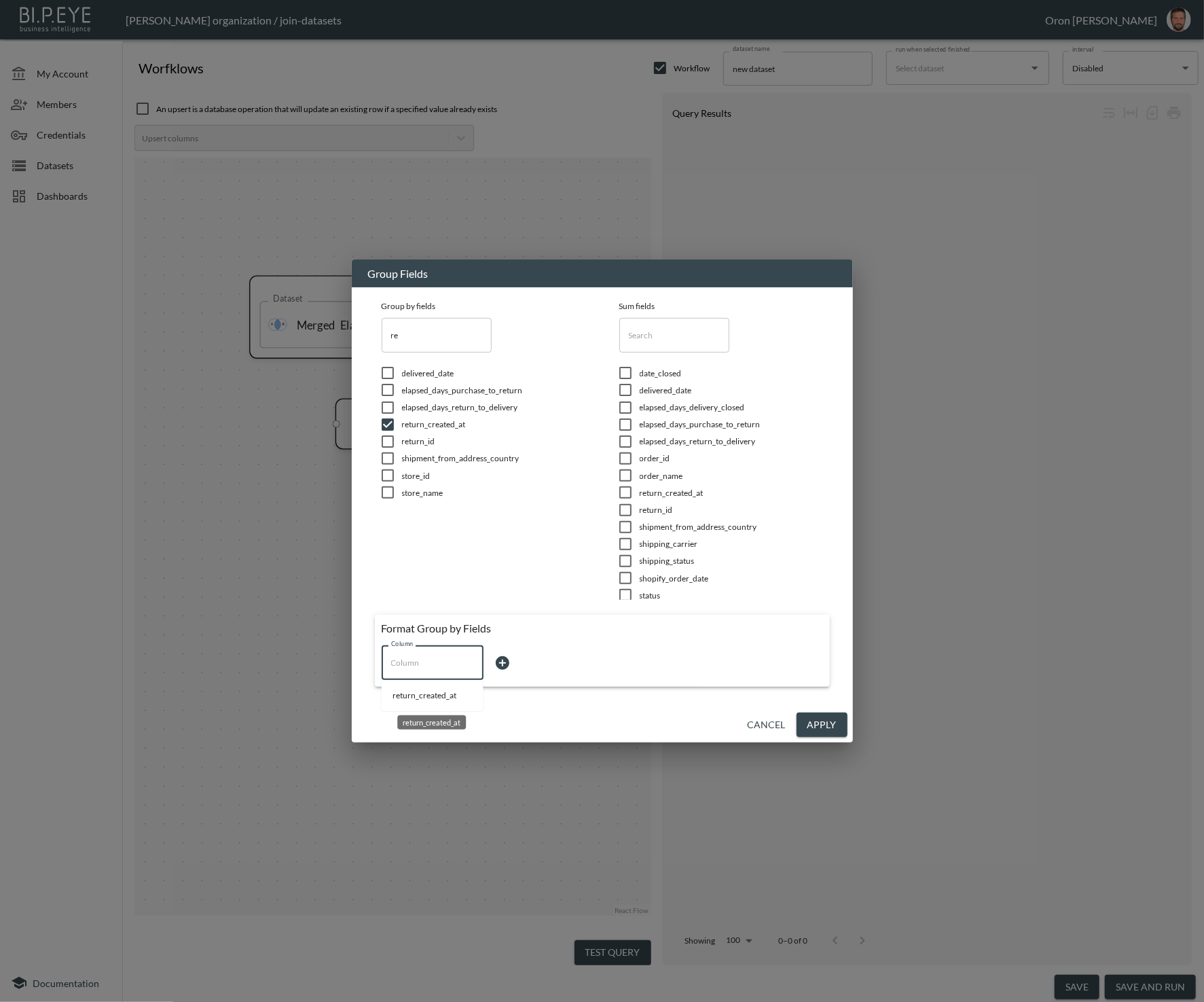
drag, startPoint x: 424, startPoint y: 693, endPoint x: 472, endPoint y: 686, distance: 48.5
click at [424, 693] on li "return_created_at" at bounding box center [433, 696] width 102 height 20
type input "return_created_at"
click at [535, 657] on body "BI.P.EYE, Interactive Analytics Dashboards - app [PERSON_NAME] organization / j…" at bounding box center [602, 501] width 1204 height 1002
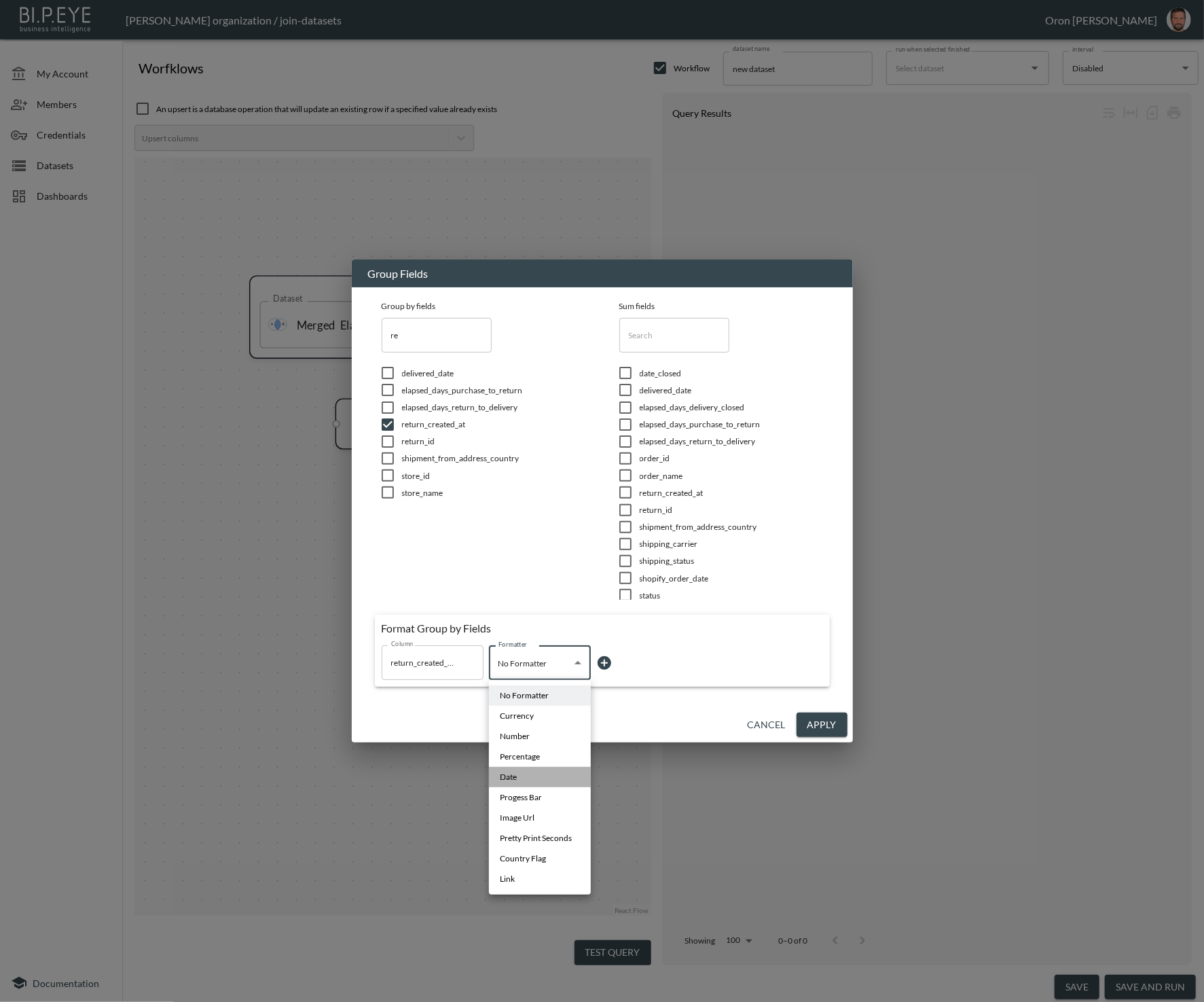
drag, startPoint x: 539, startPoint y: 784, endPoint x: 603, endPoint y: 754, distance: 70.7
click at [539, 783] on li "Date" at bounding box center [541, 778] width 102 height 20
type input "Date"
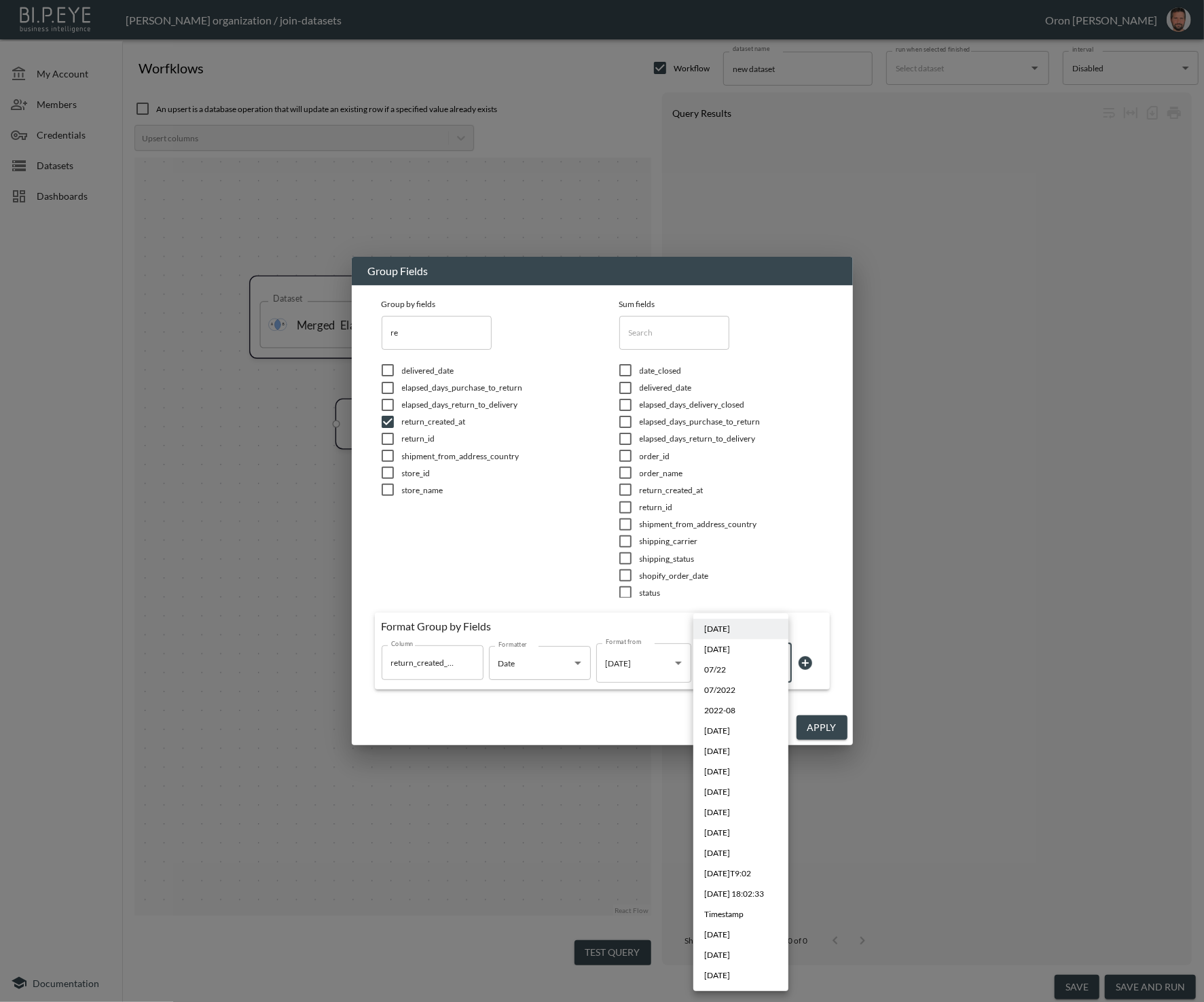
click at [719, 675] on body "BI.P.EYE, Interactive Analytics Dashboards - app [PERSON_NAME] organization / j…" at bounding box center [602, 501] width 1204 height 1002
drag, startPoint x: 755, startPoint y: 958, endPoint x: 784, endPoint y: 886, distance: 77.6
click at [755, 958] on li "[DATE]" at bounding box center [741, 955] width 95 height 20
type input "MMM YYYY"
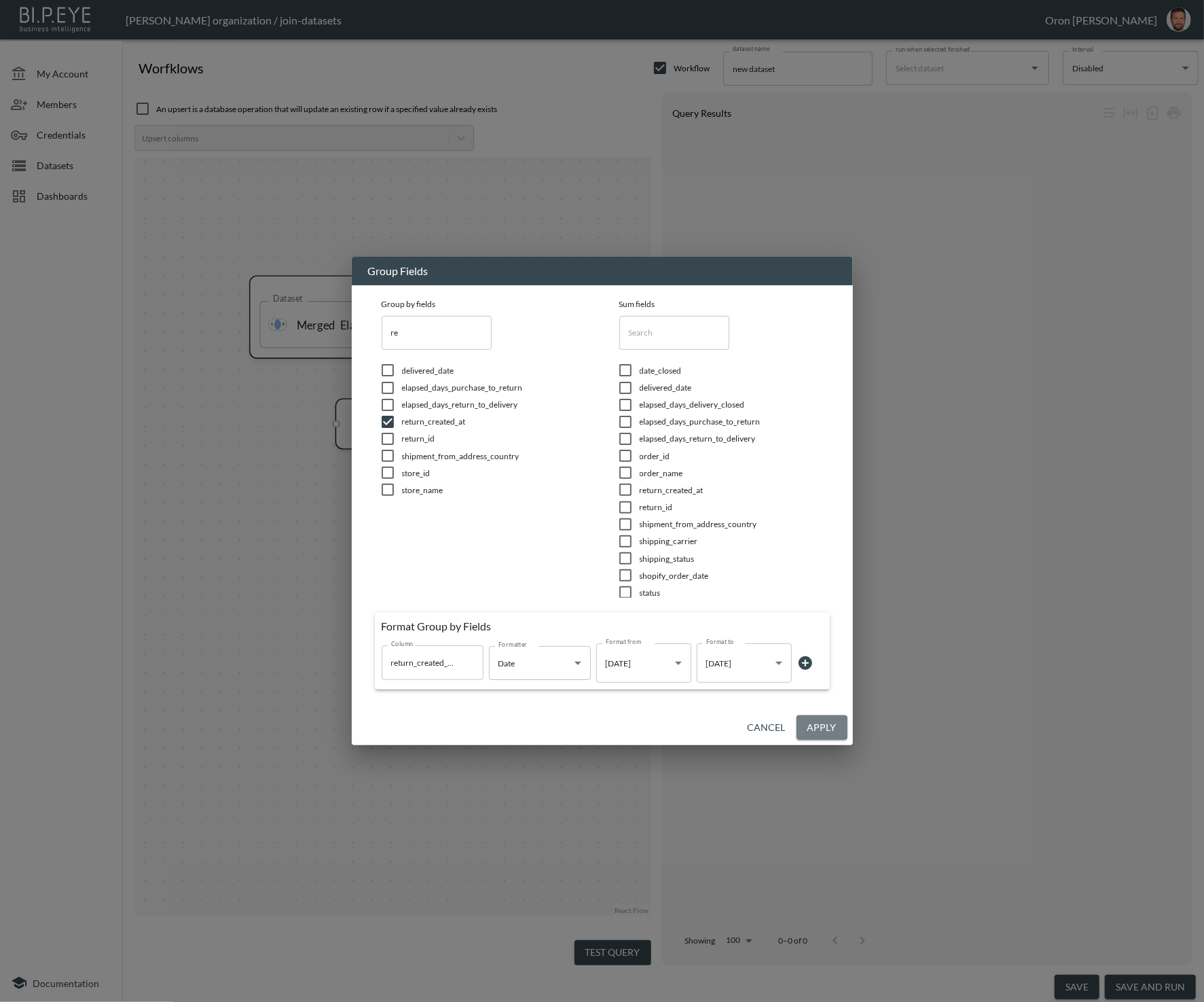
click at [828, 727] on button "Apply" at bounding box center [822, 728] width 51 height 25
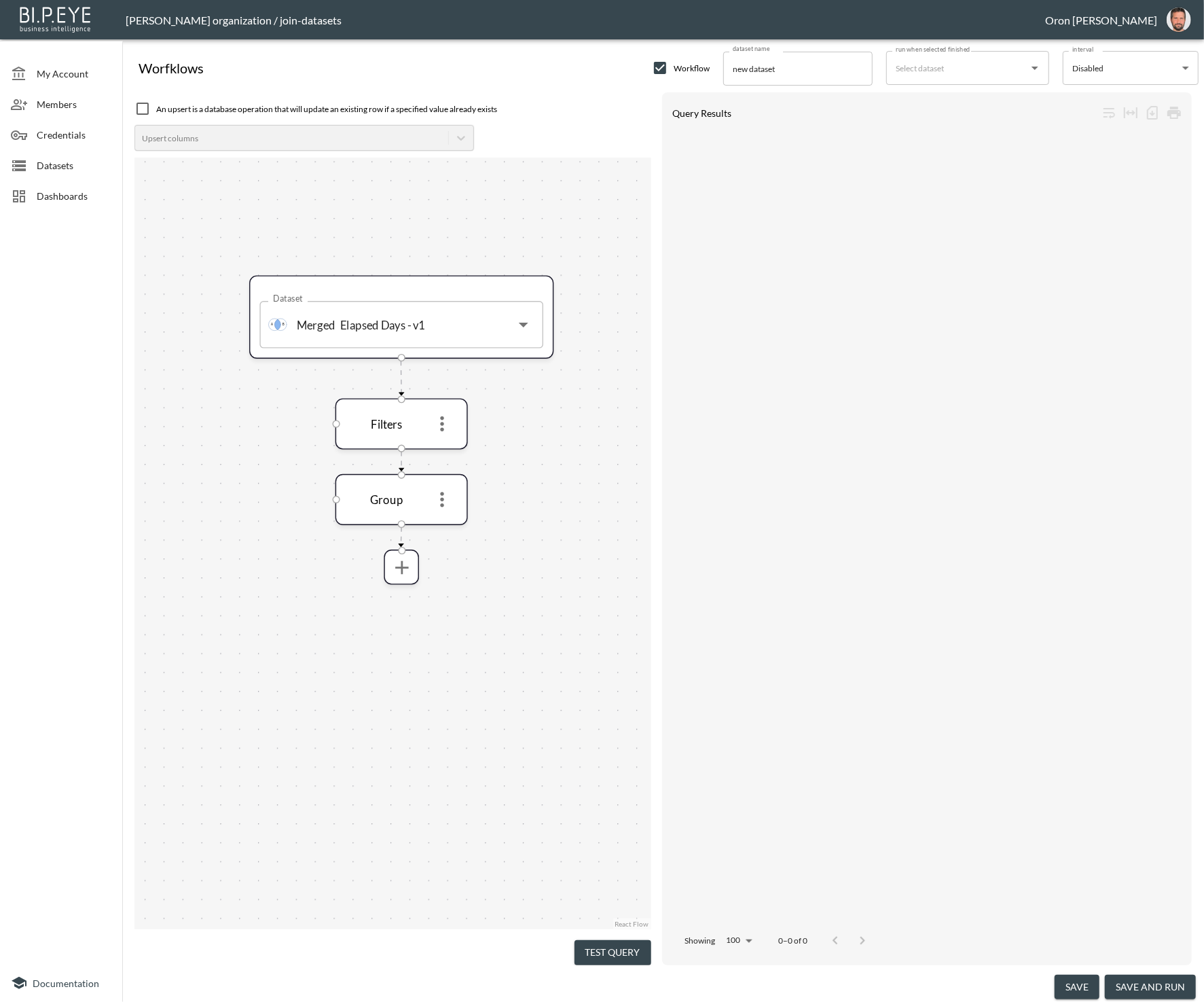
drag, startPoint x: 633, startPoint y: 947, endPoint x: 607, endPoint y: 777, distance: 172.0
click at [633, 947] on button "Test Query" at bounding box center [613, 953] width 77 height 25
click at [441, 429] on icon "more" at bounding box center [442, 424] width 4 height 15
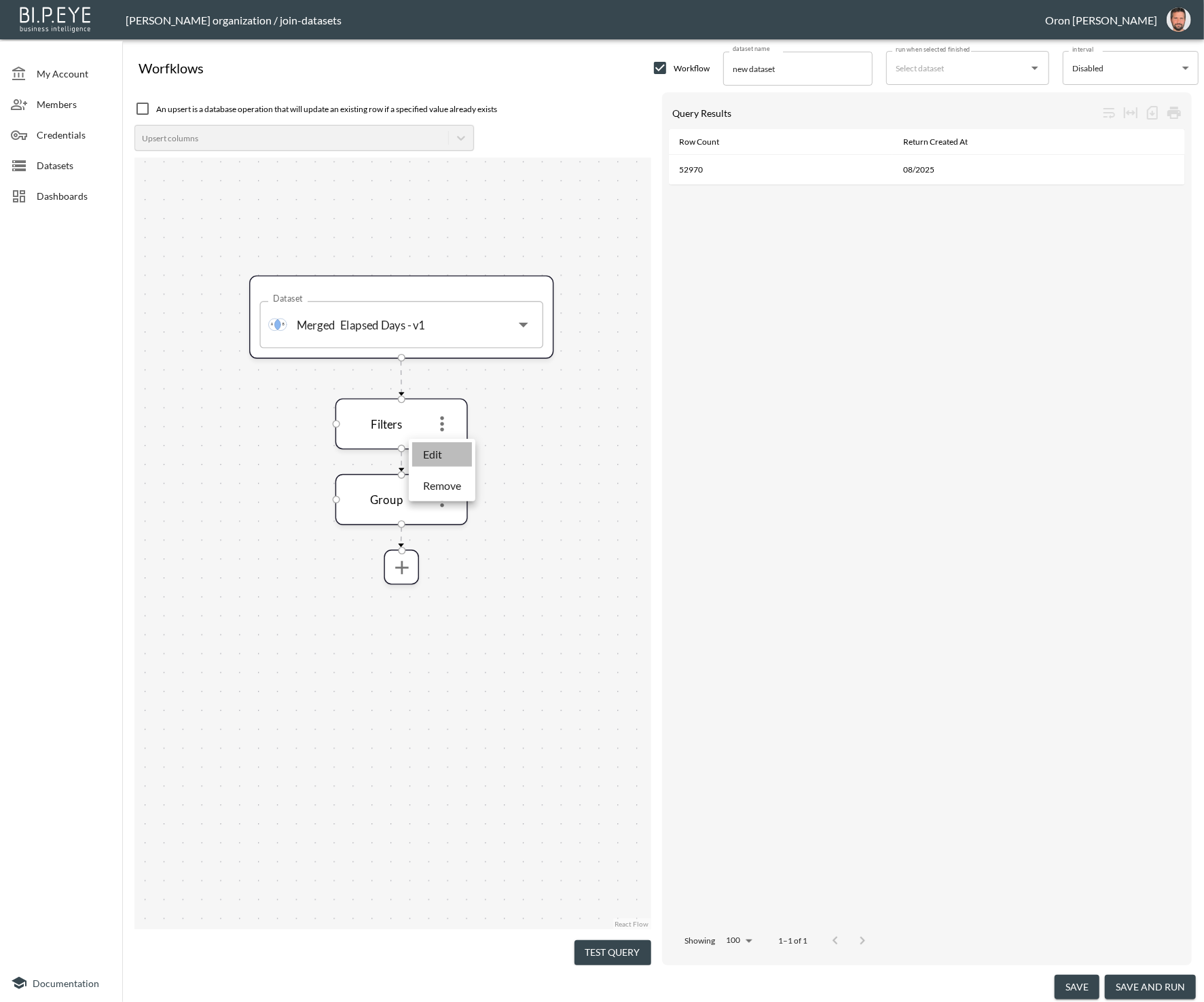
click at [441, 445] on li "Edit" at bounding box center [442, 454] width 59 height 24
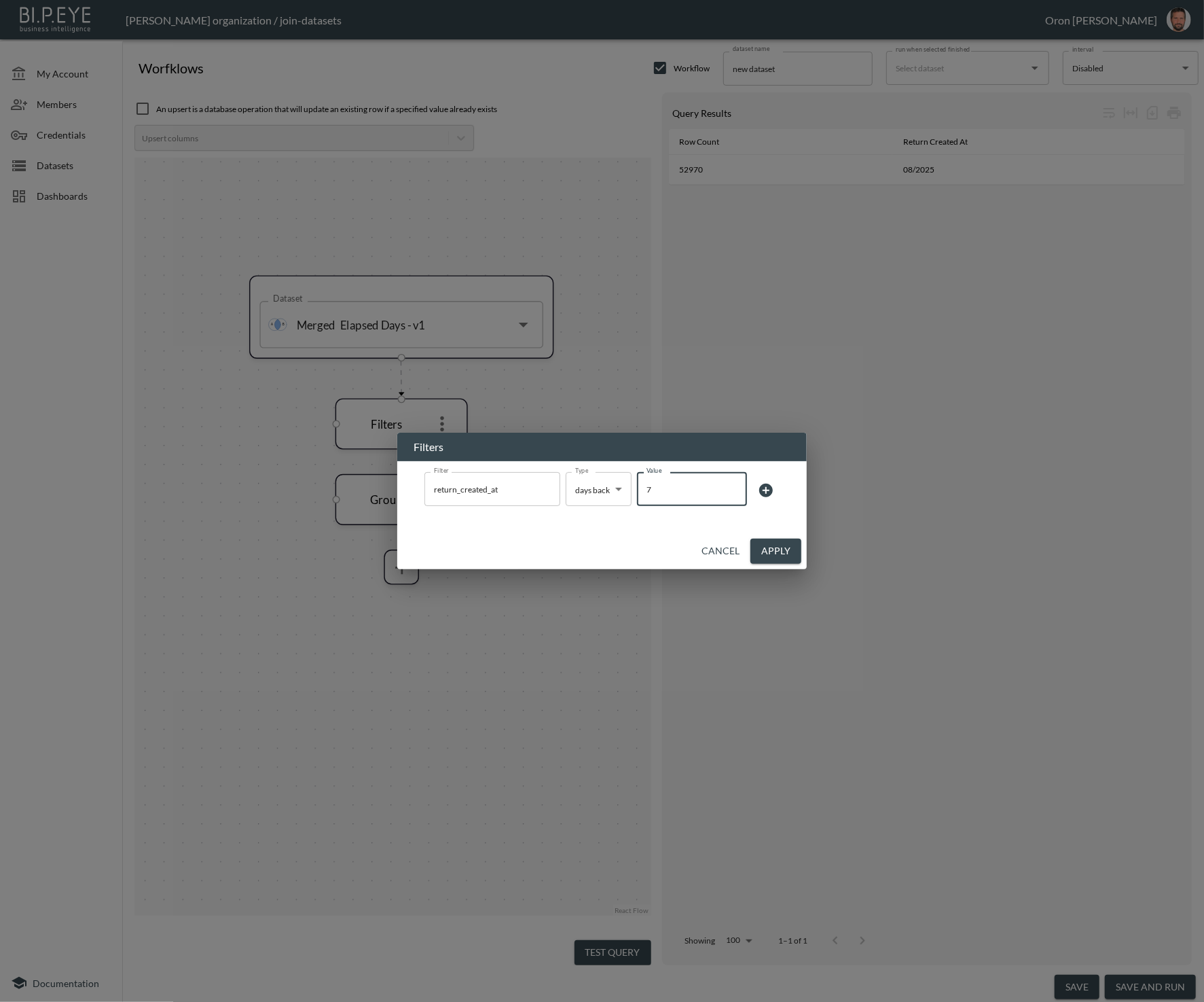
drag, startPoint x: 662, startPoint y: 484, endPoint x: 621, endPoint y: 485, distance: 41.0
click at [621, 485] on div "Filter return_created_at Filter Type days back days back Type Value 7 Value" at bounding box center [602, 491] width 356 height 37
type input "30"
click at [797, 552] on button "Apply" at bounding box center [776, 552] width 51 height 25
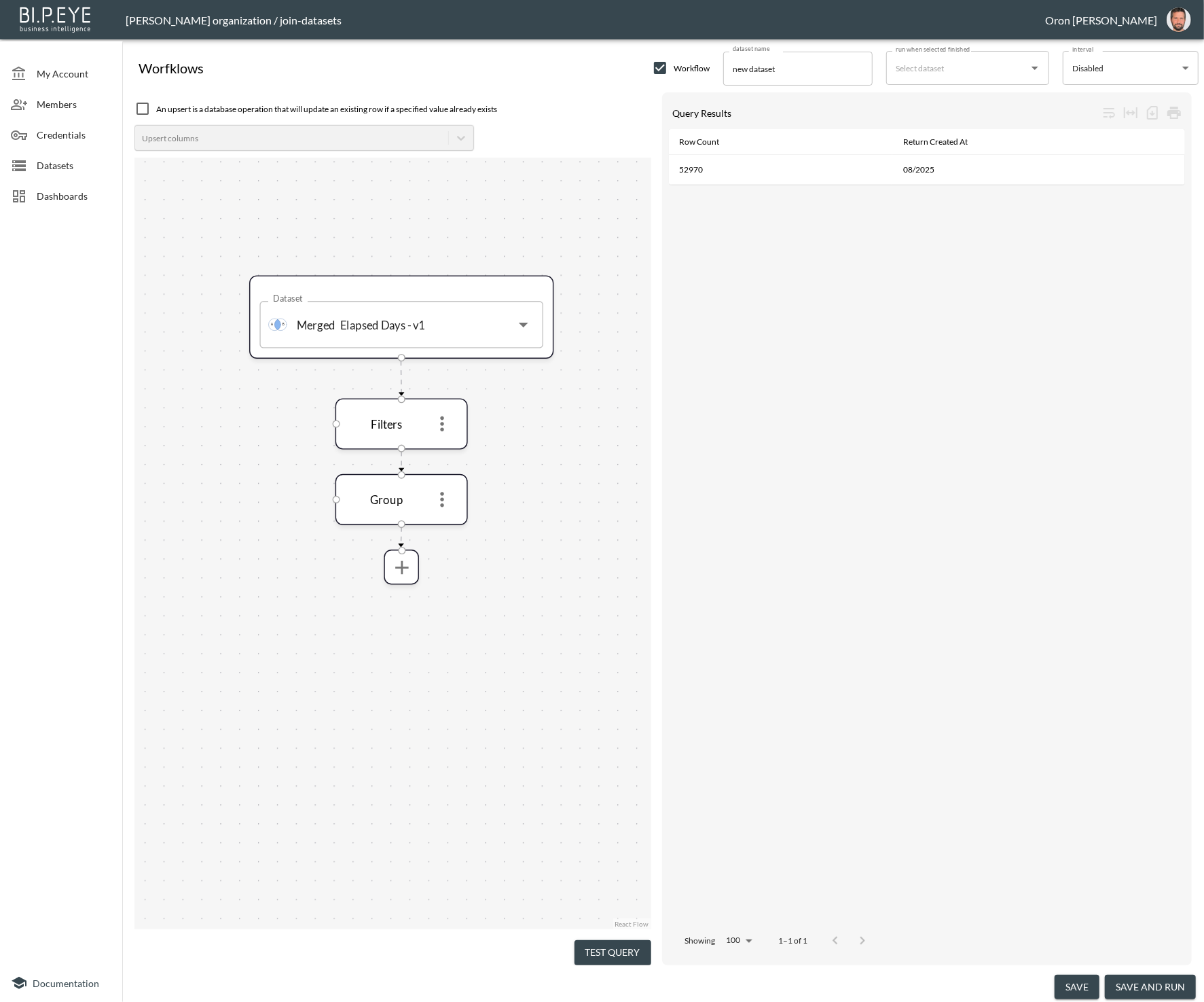
drag, startPoint x: 628, startPoint y: 952, endPoint x: 612, endPoint y: 841, distance: 112.1
click at [628, 952] on button "Test Query" at bounding box center [613, 953] width 77 height 25
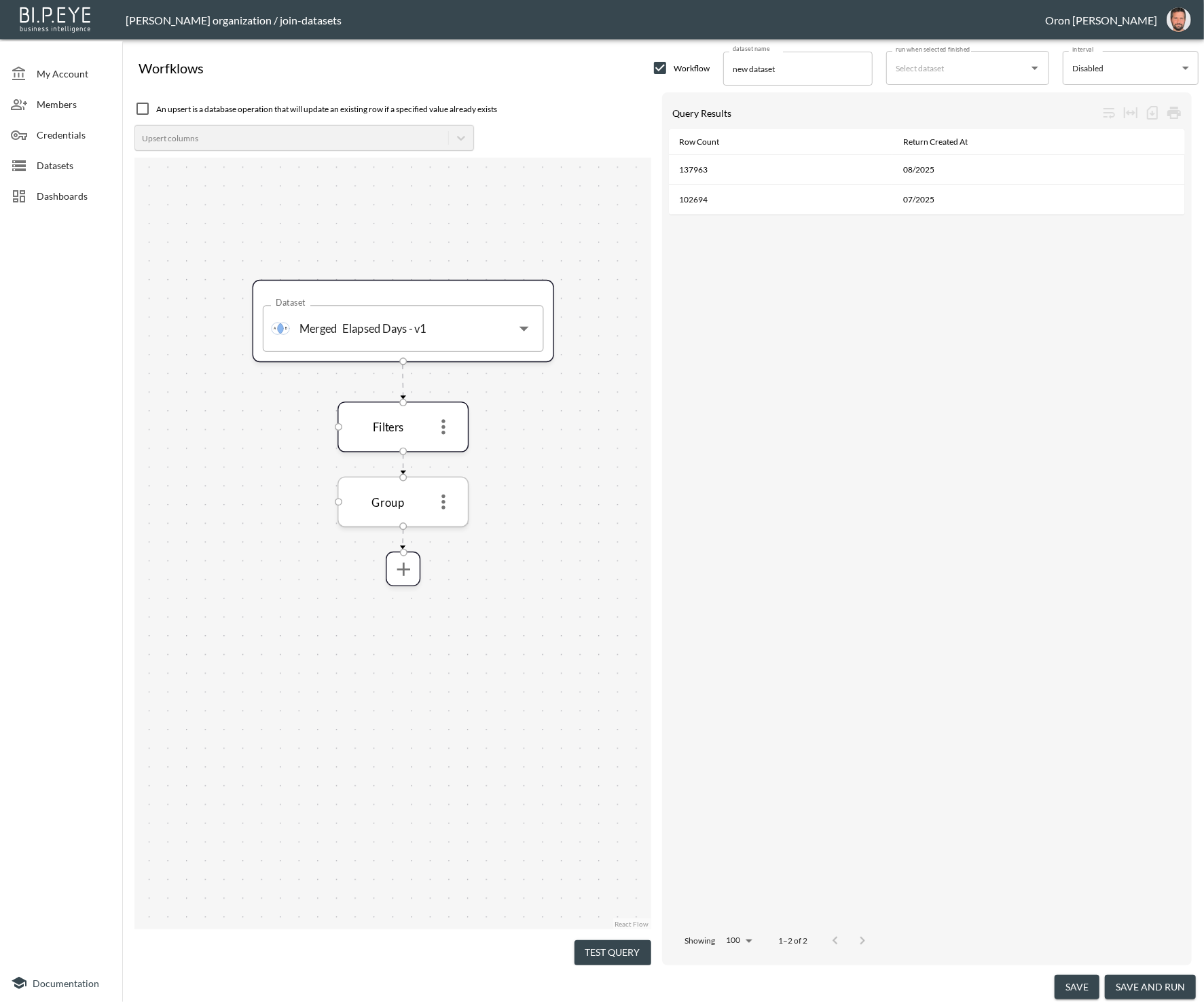
click at [449, 500] on icon "more" at bounding box center [443, 502] width 23 height 23
click at [446, 524] on li "Edit" at bounding box center [443, 532] width 59 height 24
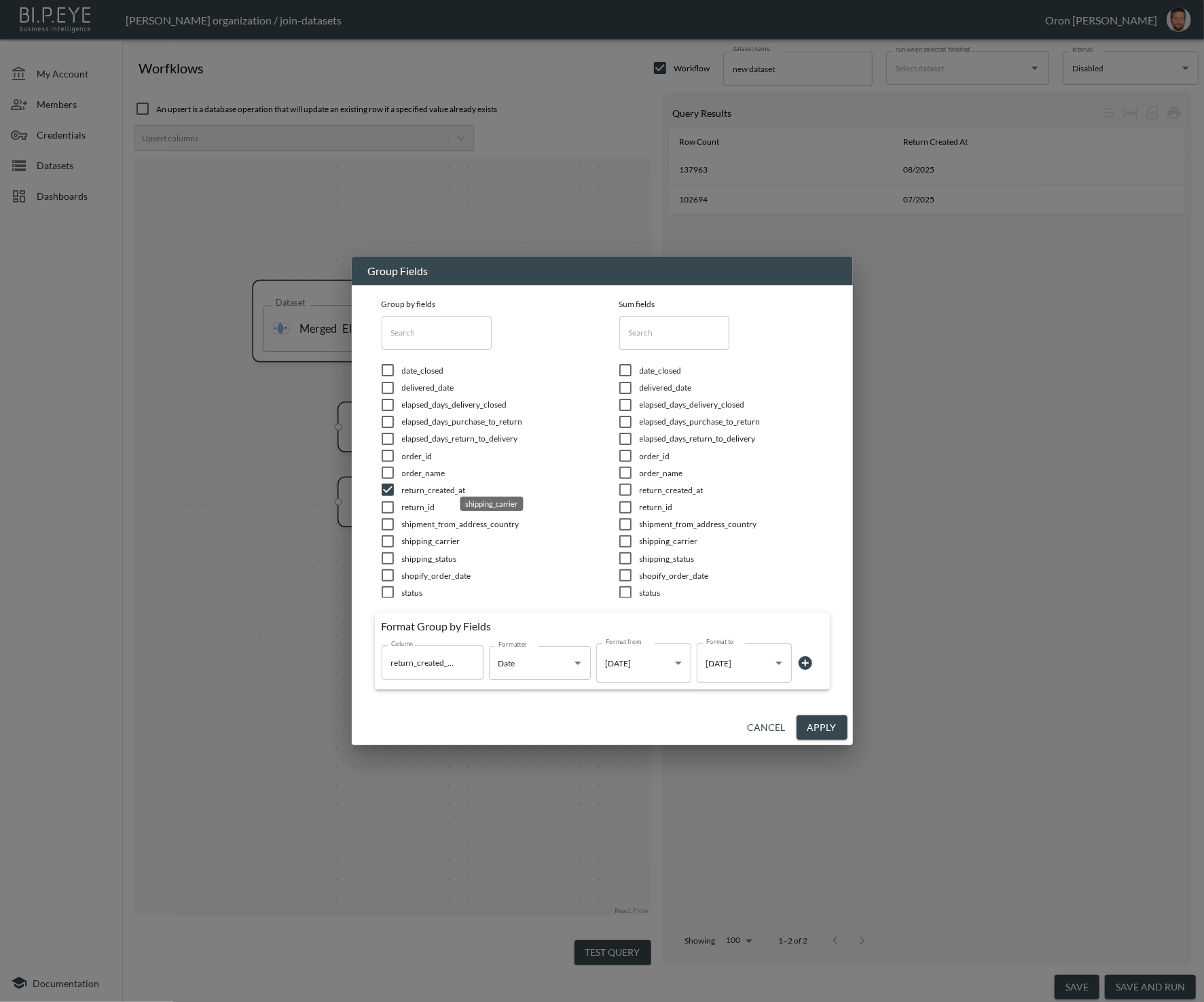
scroll to position [59, 0]
click at [430, 568] on span "store_name" at bounding box center [494, 568] width 183 height 12
checkbox input "true"
click at [426, 551] on span "store_id" at bounding box center [494, 551] width 183 height 12
checkbox input "true"
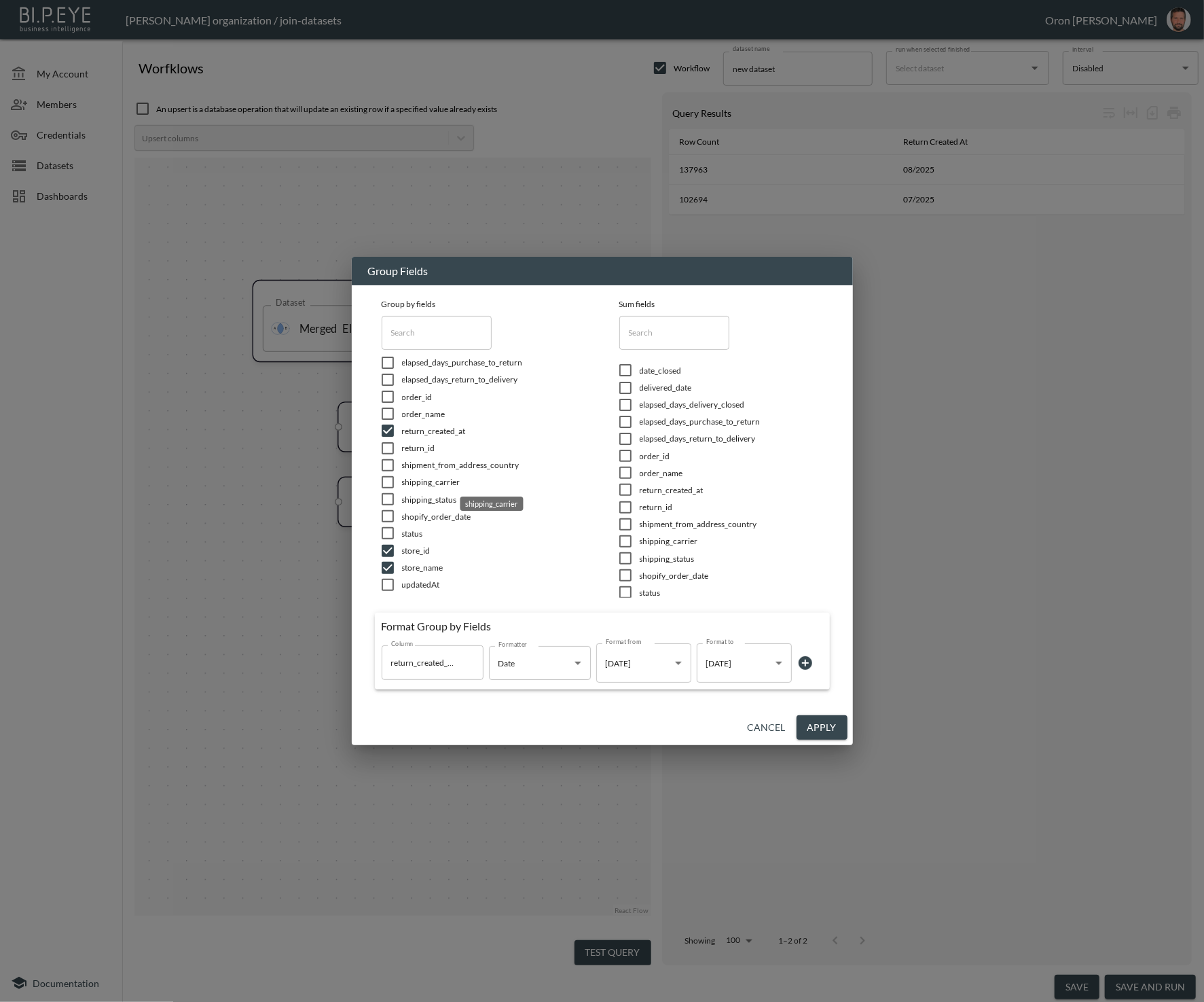
click at [446, 480] on span "shipping_carrier" at bounding box center [494, 482] width 183 height 12
checkbox input "true"
click at [439, 496] on span "shipping_status" at bounding box center [494, 500] width 183 height 12
checkbox input "true"
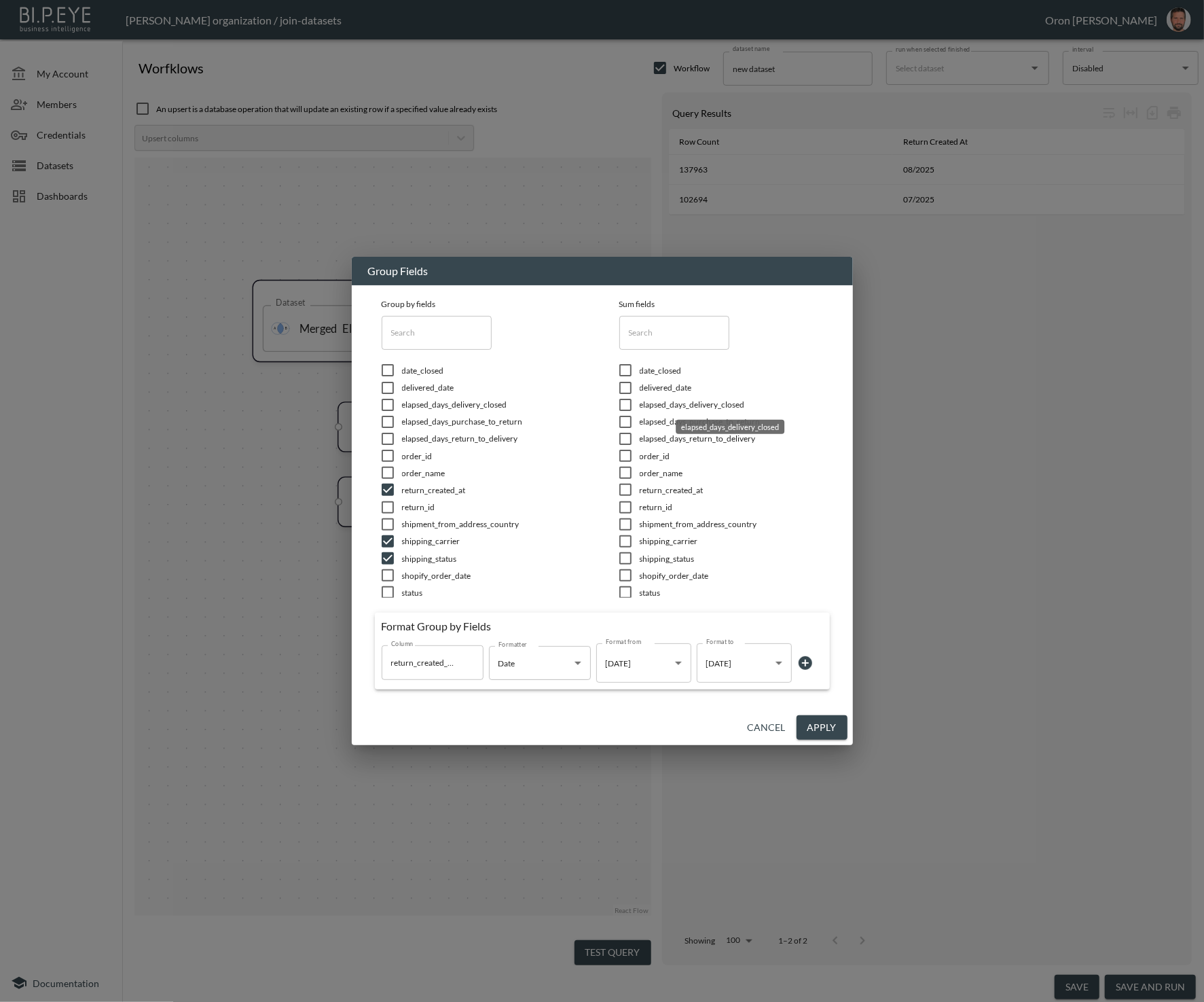
drag, startPoint x: 667, startPoint y: 409, endPoint x: 663, endPoint y: 417, distance: 8.9
click at [666, 411] on li "elapsed_days_delivery_closed" at bounding box center [721, 404] width 204 height 17
checkbox input "true"
click at [586, 424] on span "elapsed_days_purchase_to_return" at bounding box center [494, 422] width 183 height 12
checkbox input "true"
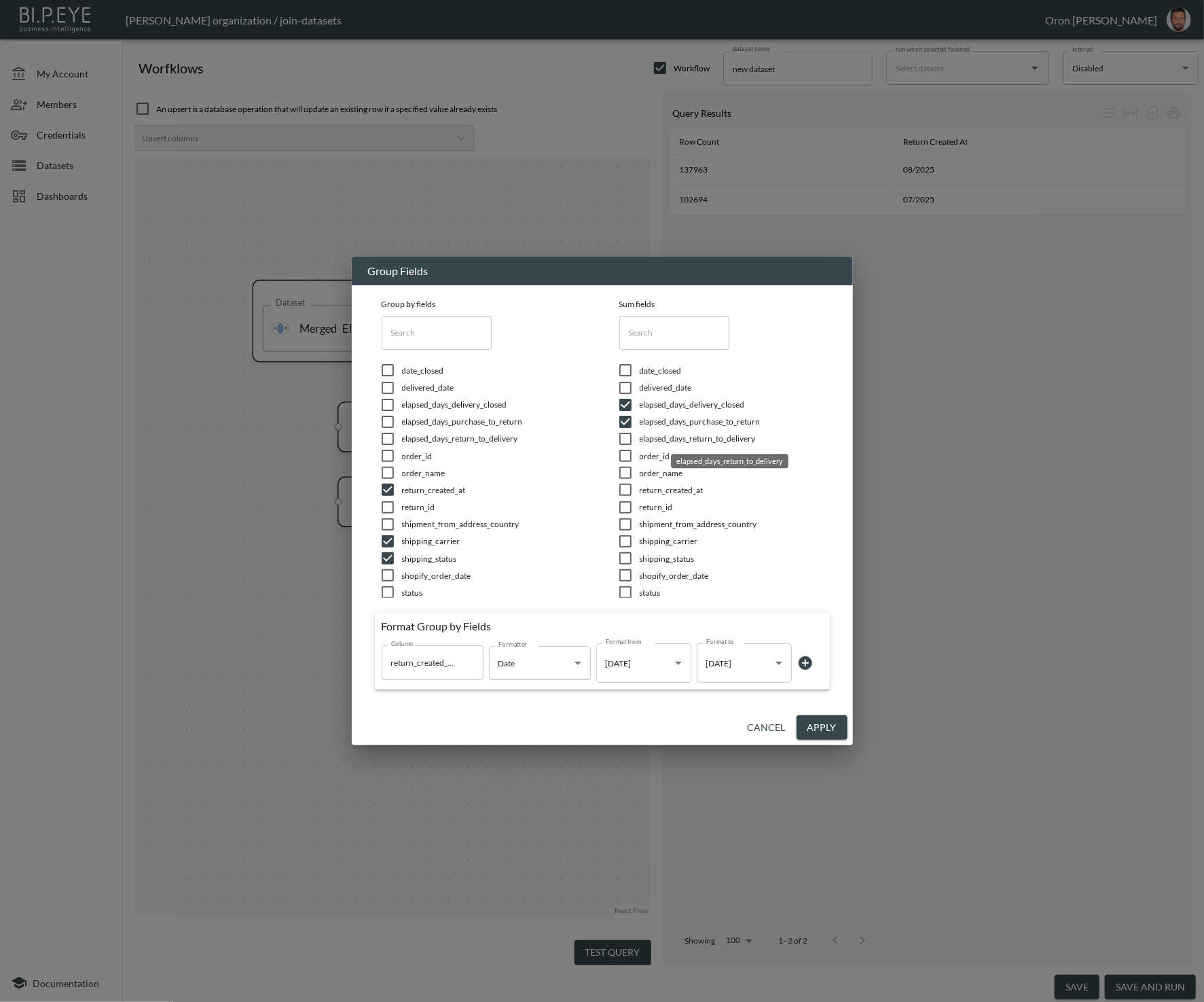
drag, startPoint x: 658, startPoint y: 435, endPoint x: 682, endPoint y: 442, distance: 25.0
click at [586, 435] on span "elapsed_days_return_to_delivery" at bounding box center [494, 439] width 183 height 12
checkbox input "true"
click at [817, 724] on button "Apply" at bounding box center [822, 728] width 51 height 25
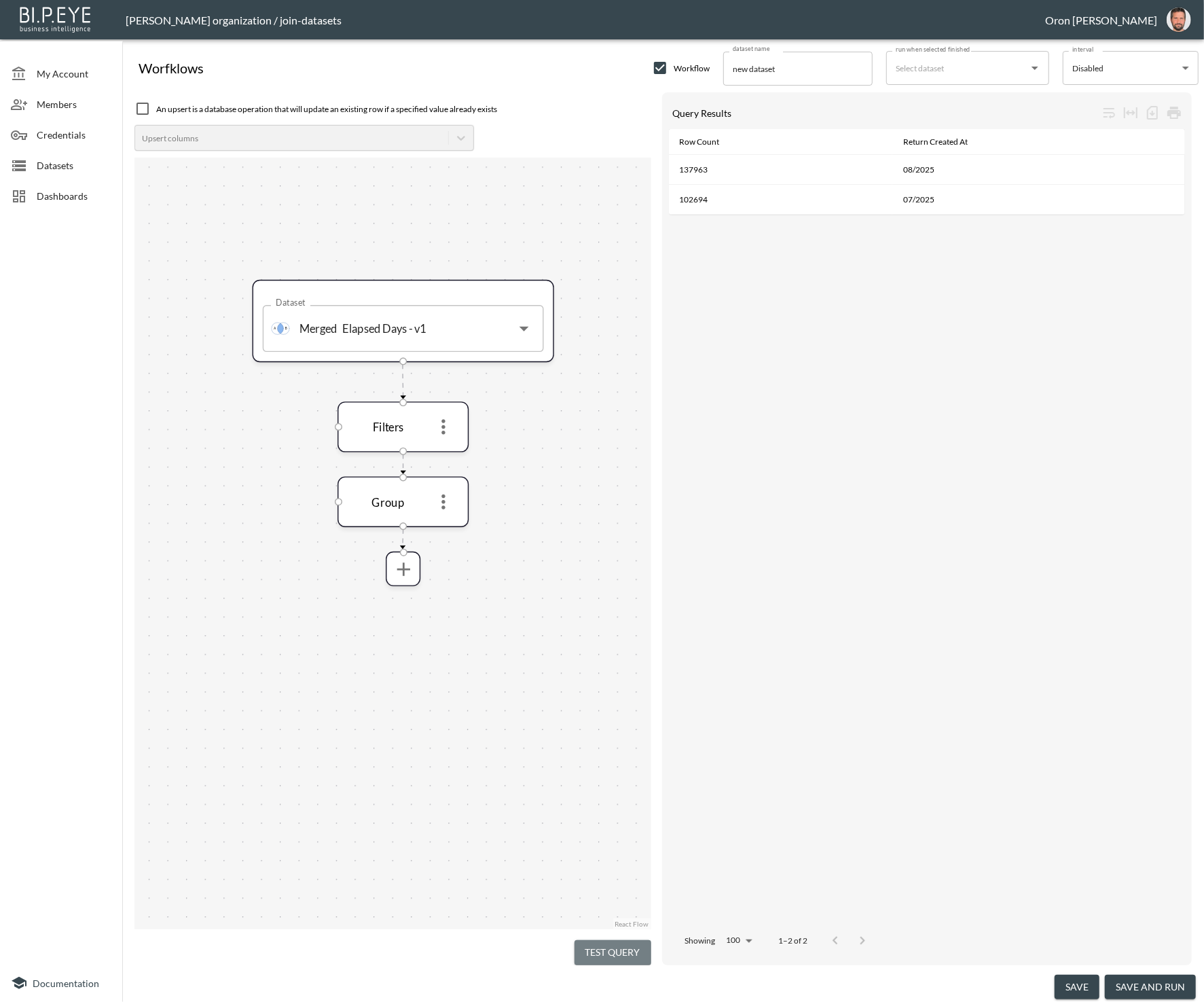
drag, startPoint x: 631, startPoint y: 939, endPoint x: 630, endPoint y: 780, distance: 159.0
click at [632, 941] on button "Test Query" at bounding box center [613, 953] width 77 height 25
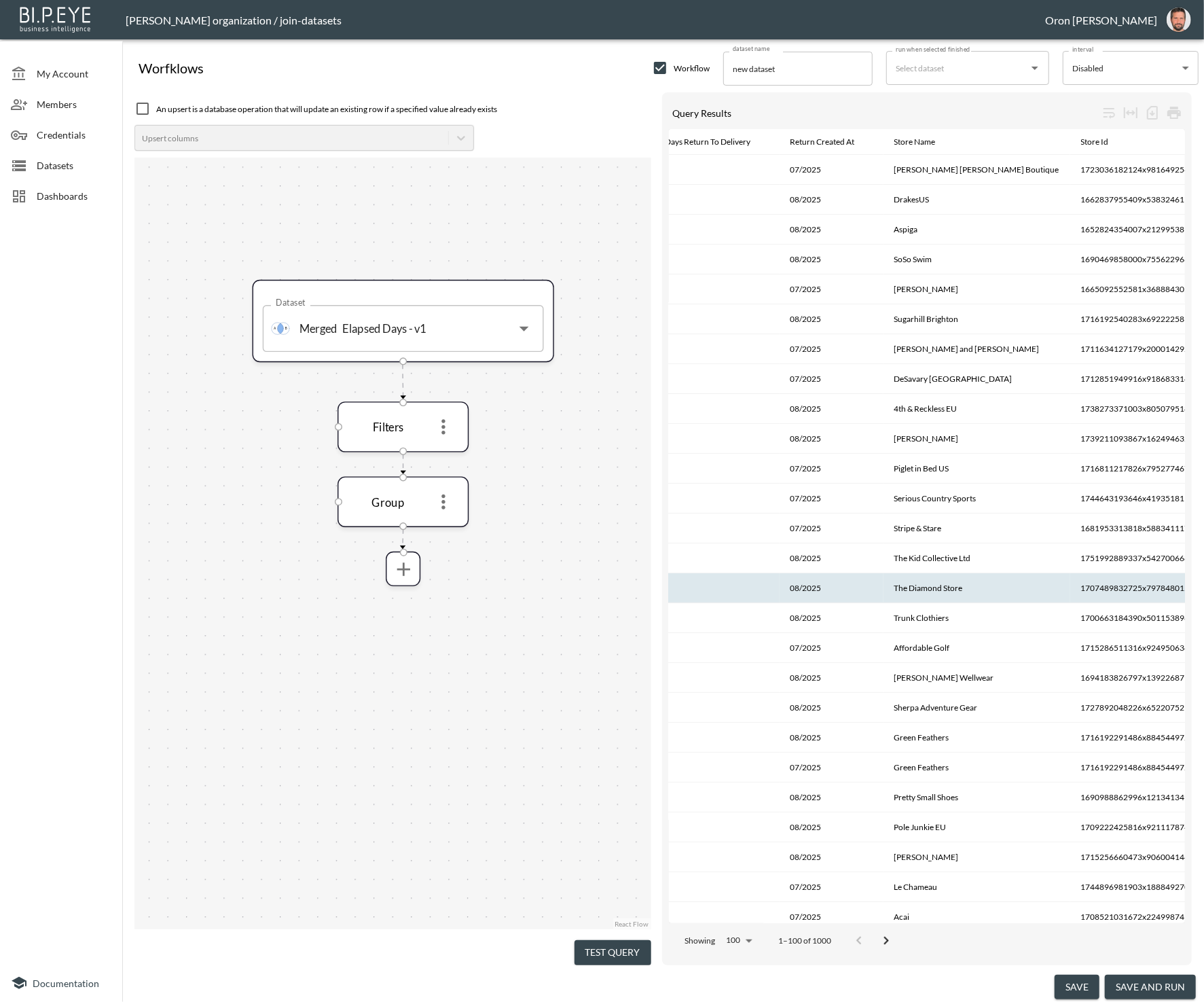
scroll to position [0, 607]
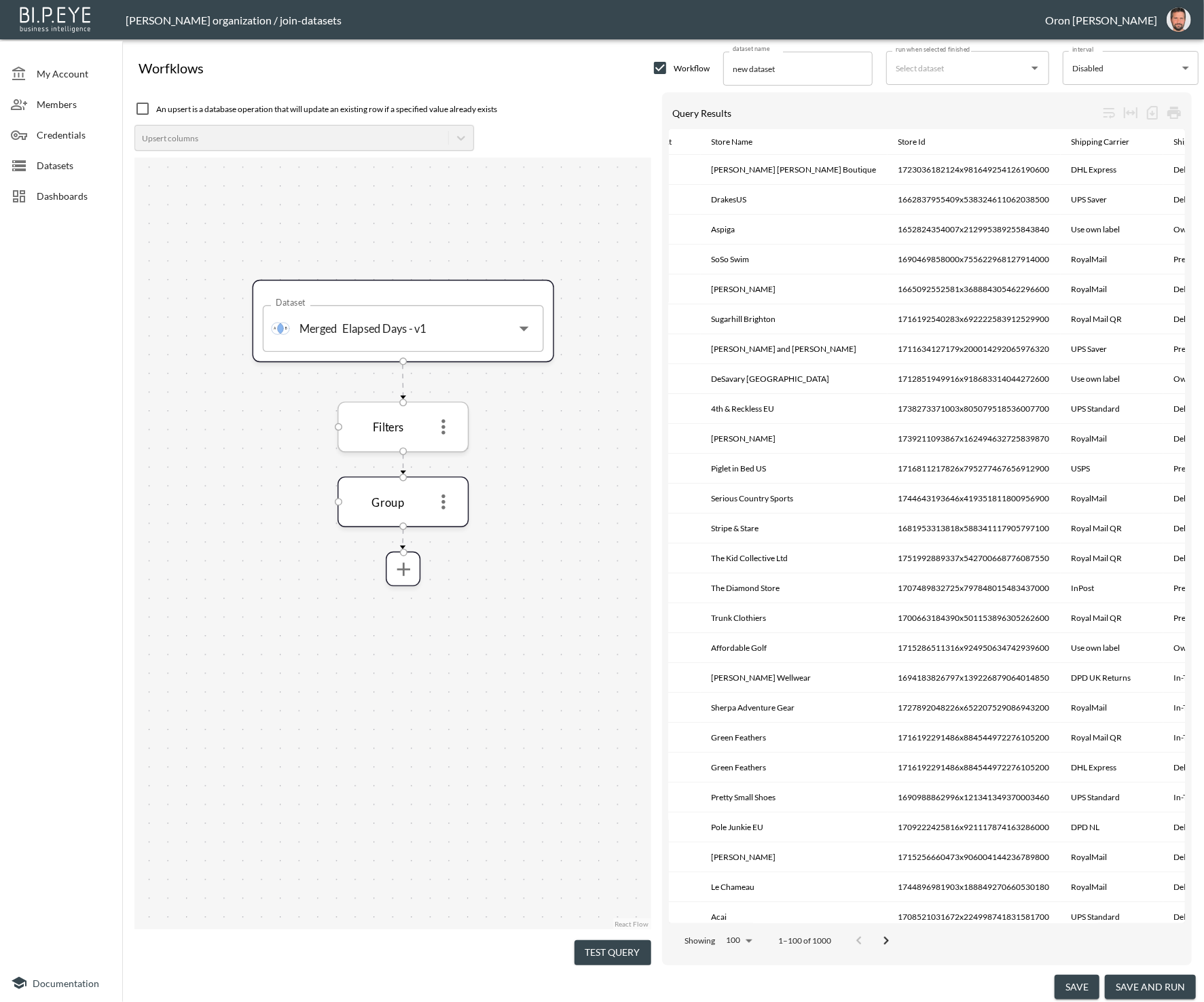
click at [446, 426] on icon "more" at bounding box center [443, 428] width 4 height 15
click at [446, 429] on icon "more" at bounding box center [443, 427] width 23 height 23
click at [446, 450] on li "Edit" at bounding box center [443, 457] width 59 height 24
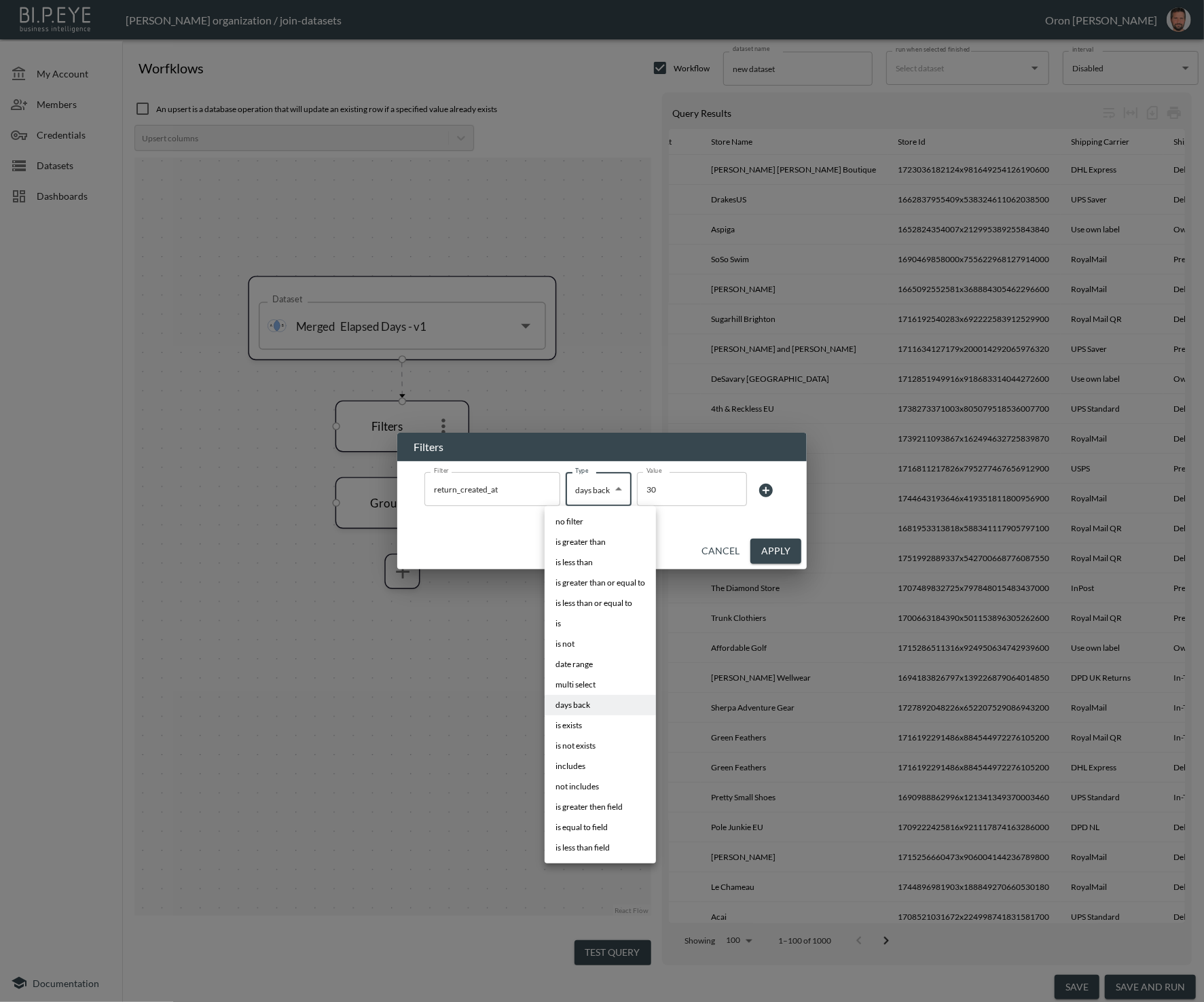
click at [612, 493] on body "BI.P.EYE, Interactive Analytics Dashboards - app [PERSON_NAME] organization / j…" at bounding box center [602, 501] width 1204 height 1002
drag, startPoint x: 597, startPoint y: 660, endPoint x: 601, endPoint y: 551, distance: 109.1
click at [597, 660] on li "date range" at bounding box center [600, 665] width 111 height 20
type input "date range"
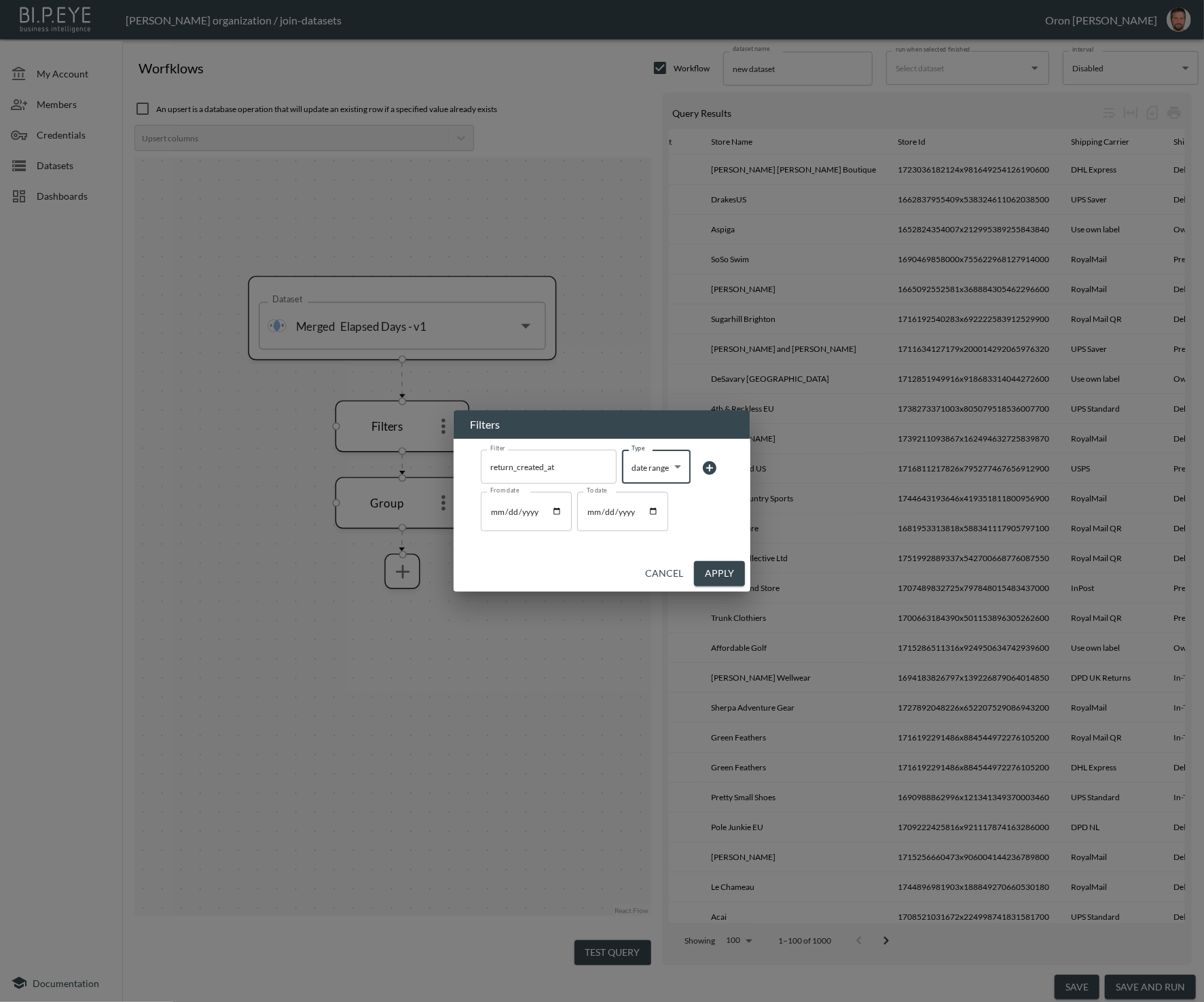
click at [558, 510] on input "From date" at bounding box center [526, 511] width 91 height 39
type input "[DATE]"
click at [590, 560] on div "Cancel Apply" at bounding box center [602, 573] width 297 height 36
click at [725, 573] on button "Apply" at bounding box center [720, 574] width 51 height 25
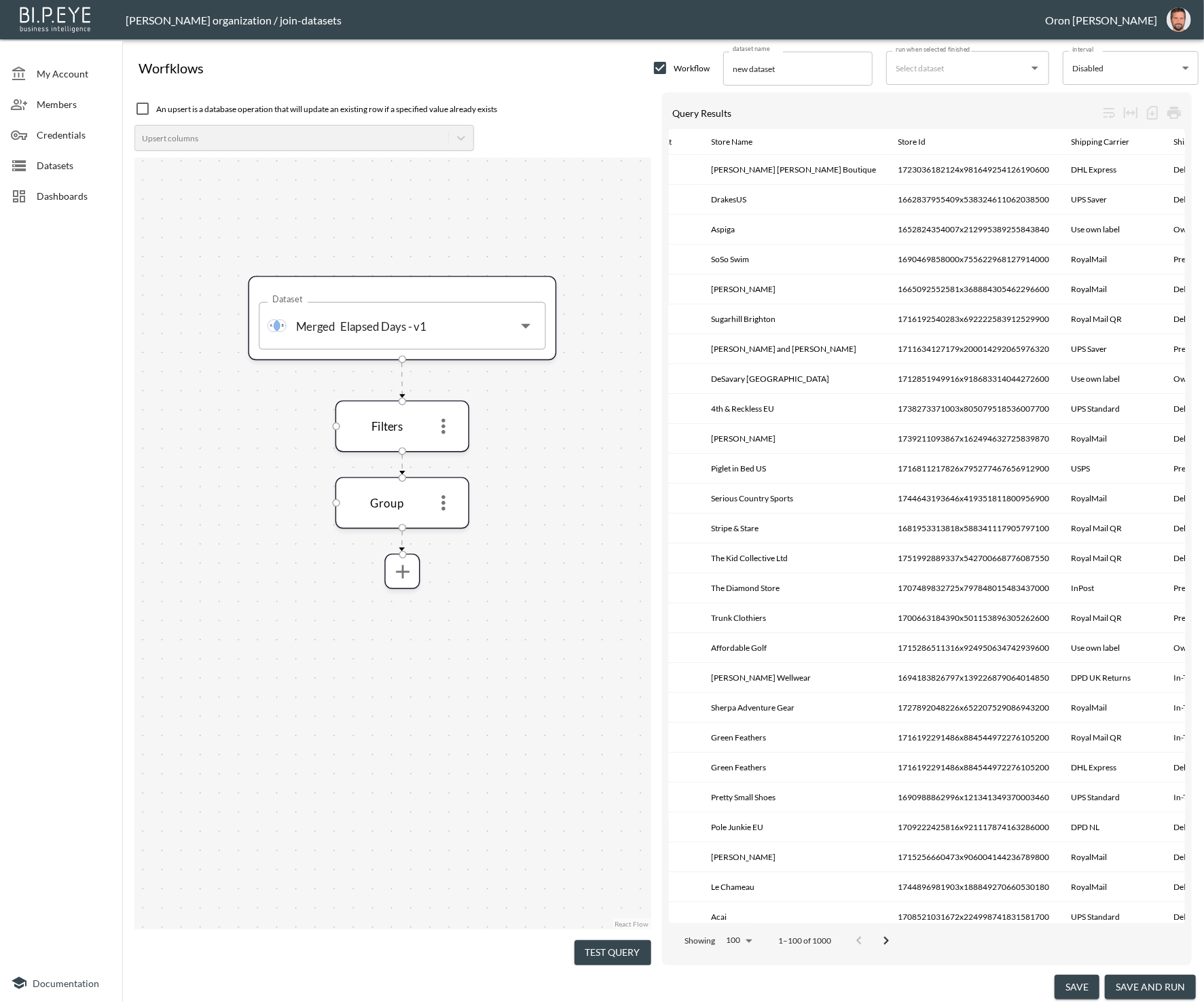
click at [812, 64] on input "new dataset" at bounding box center [798, 69] width 150 height 34
type input "Elapsed days - v1 - aggregated by day"
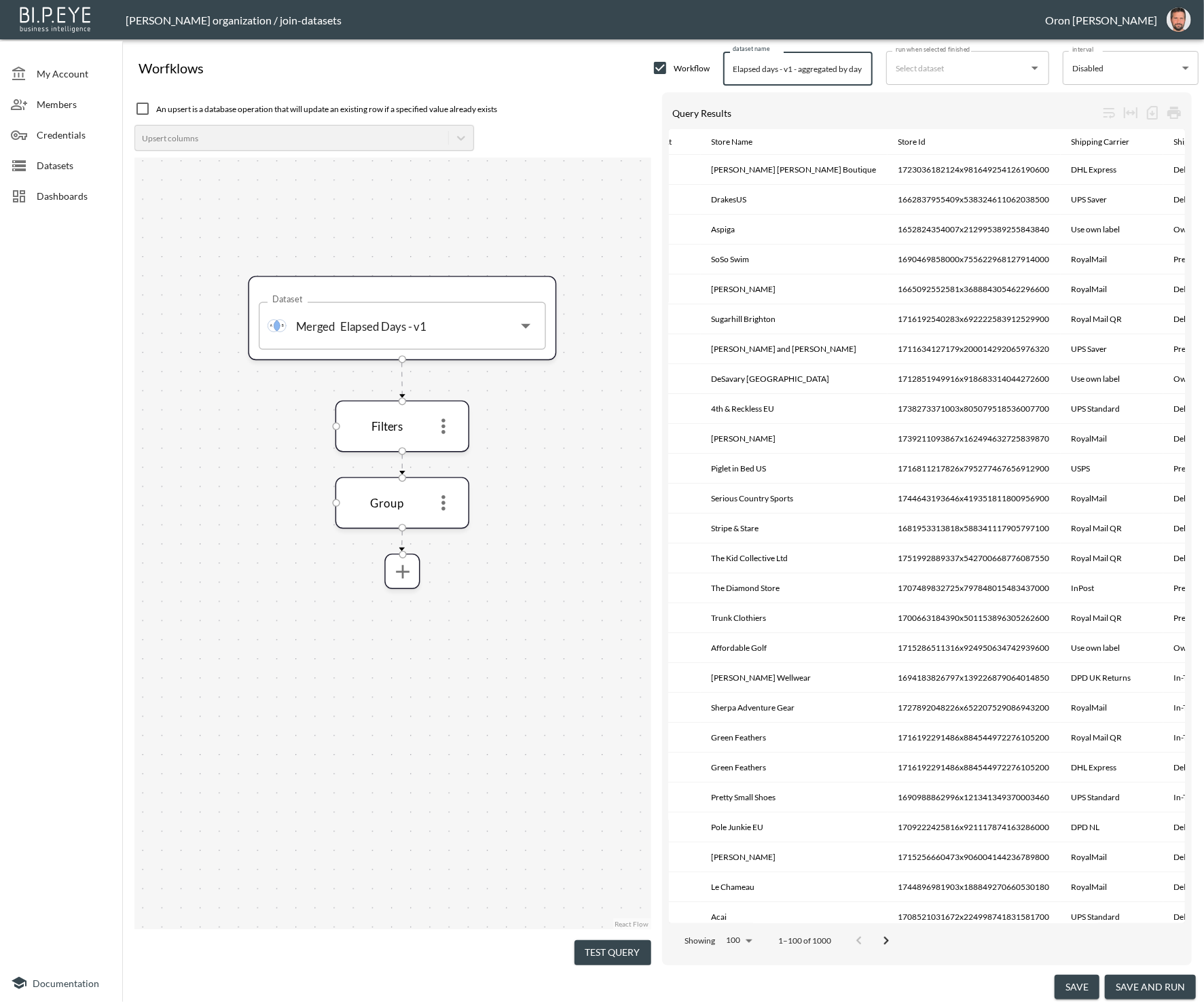
click at [1160, 984] on button "save and run" at bounding box center [1150, 988] width 91 height 25
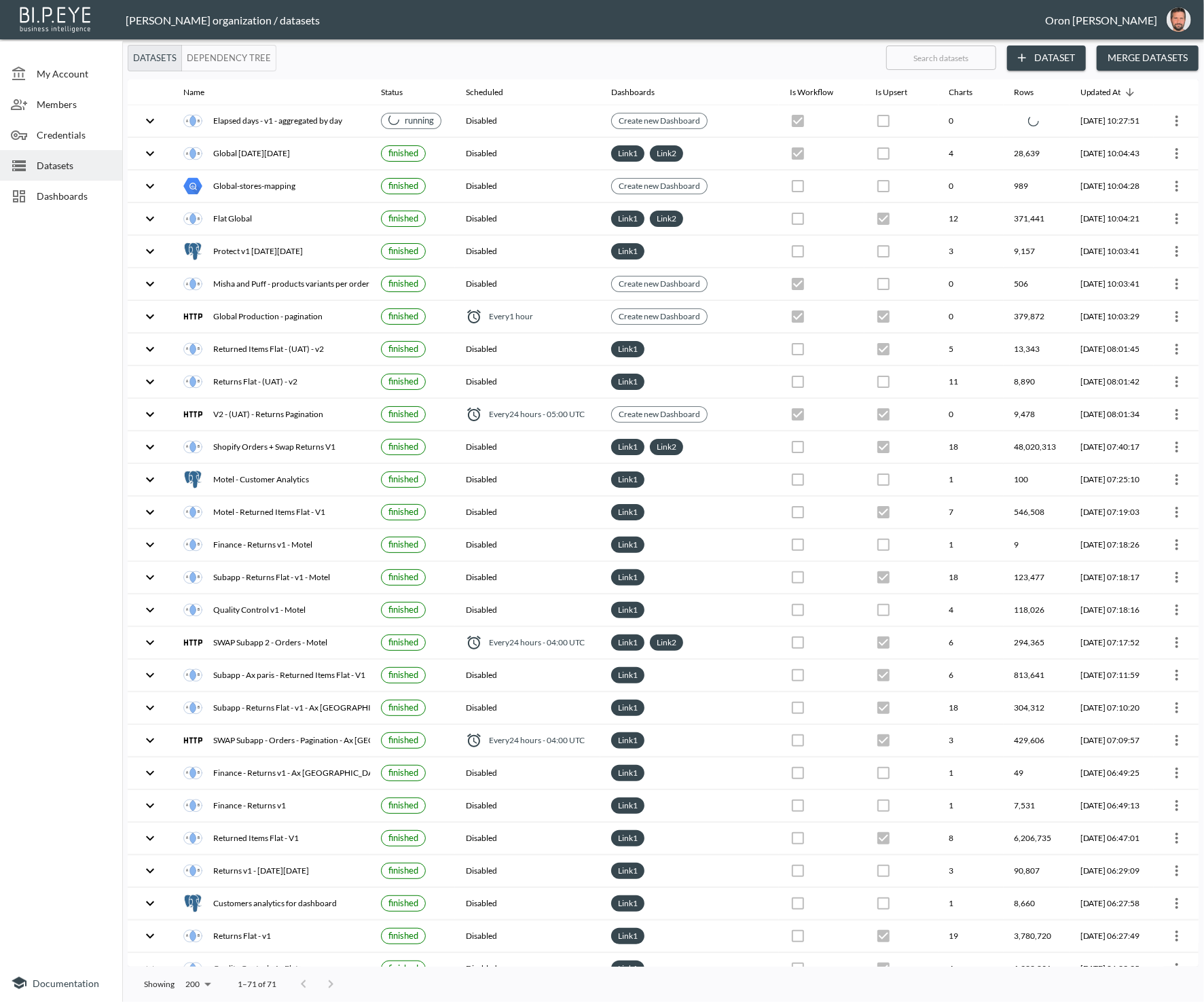
drag, startPoint x: 504, startPoint y: 109, endPoint x: 508, endPoint y: 74, distance: 35.2
click at [504, 109] on th "Disabled" at bounding box center [528, 121] width 146 height 32
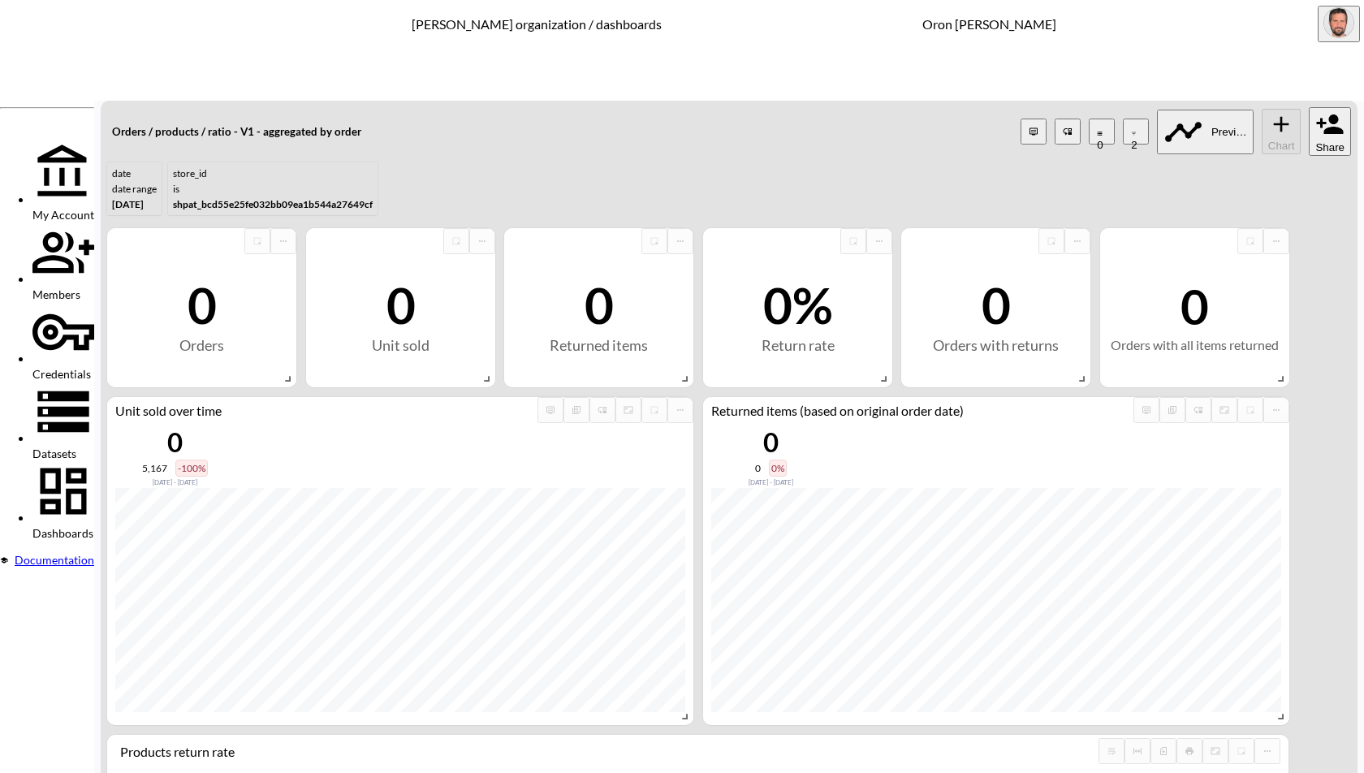
click at [47, 526] on span "Dashboards" at bounding box center [62, 533] width 61 height 14
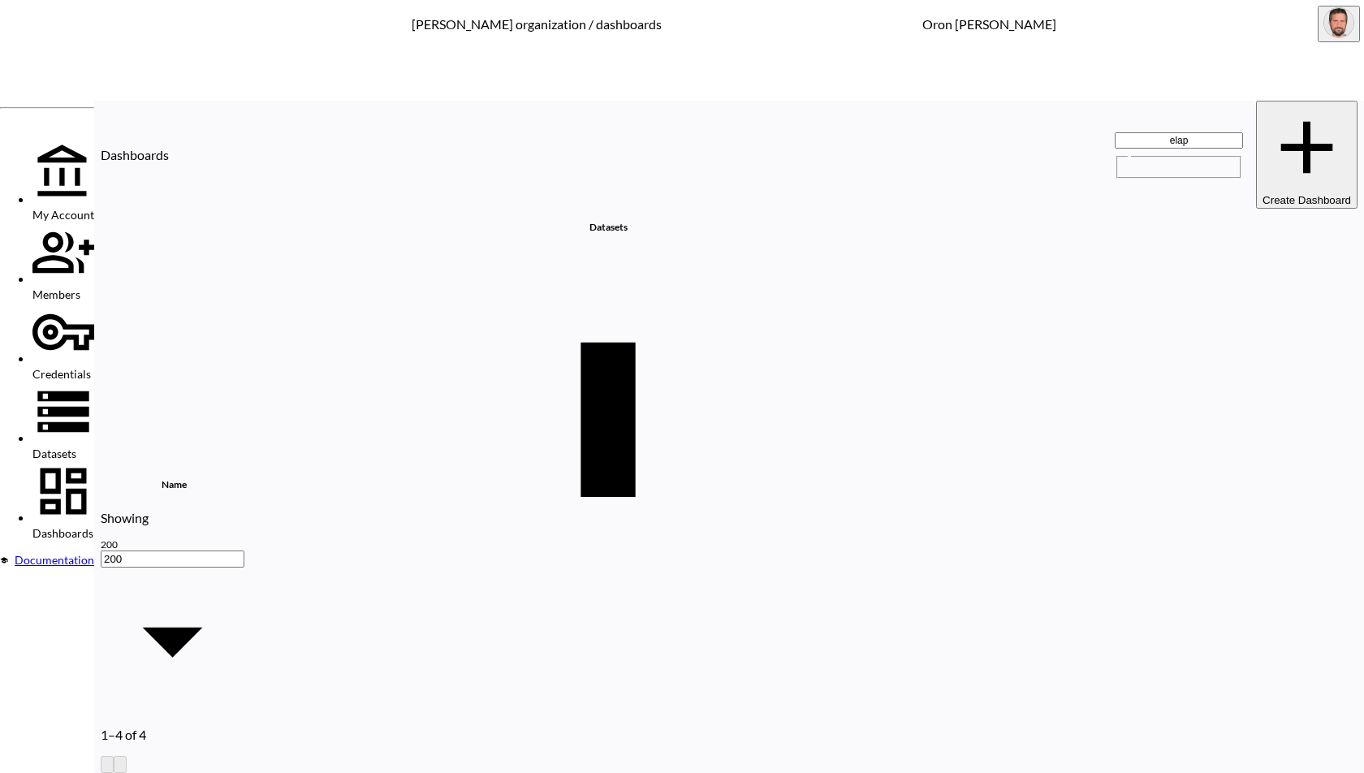
type input "elap"
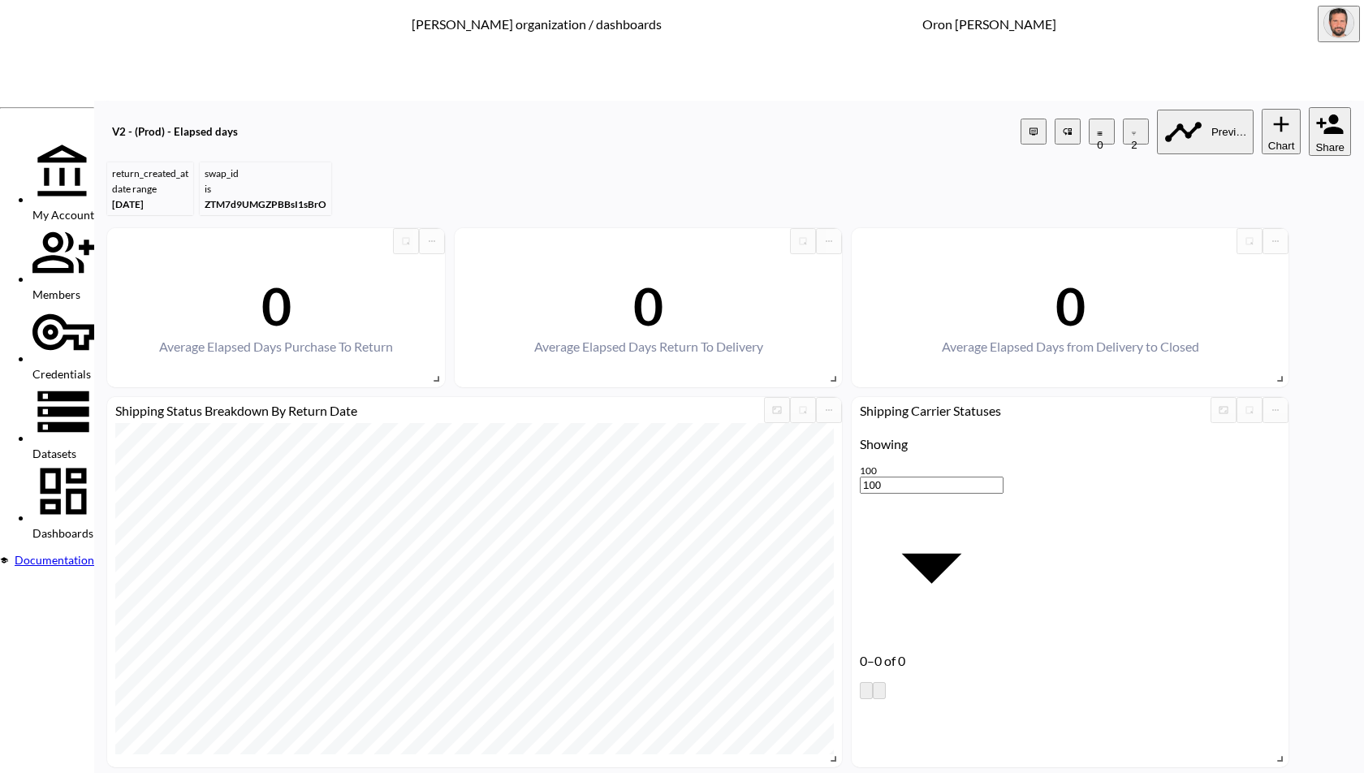
click at [1131, 131] on icon "button" at bounding box center [1134, 134] width 6 height 6
drag, startPoint x: 1263, startPoint y: 232, endPoint x: 1253, endPoint y: 287, distance: 55.3
type input "london"
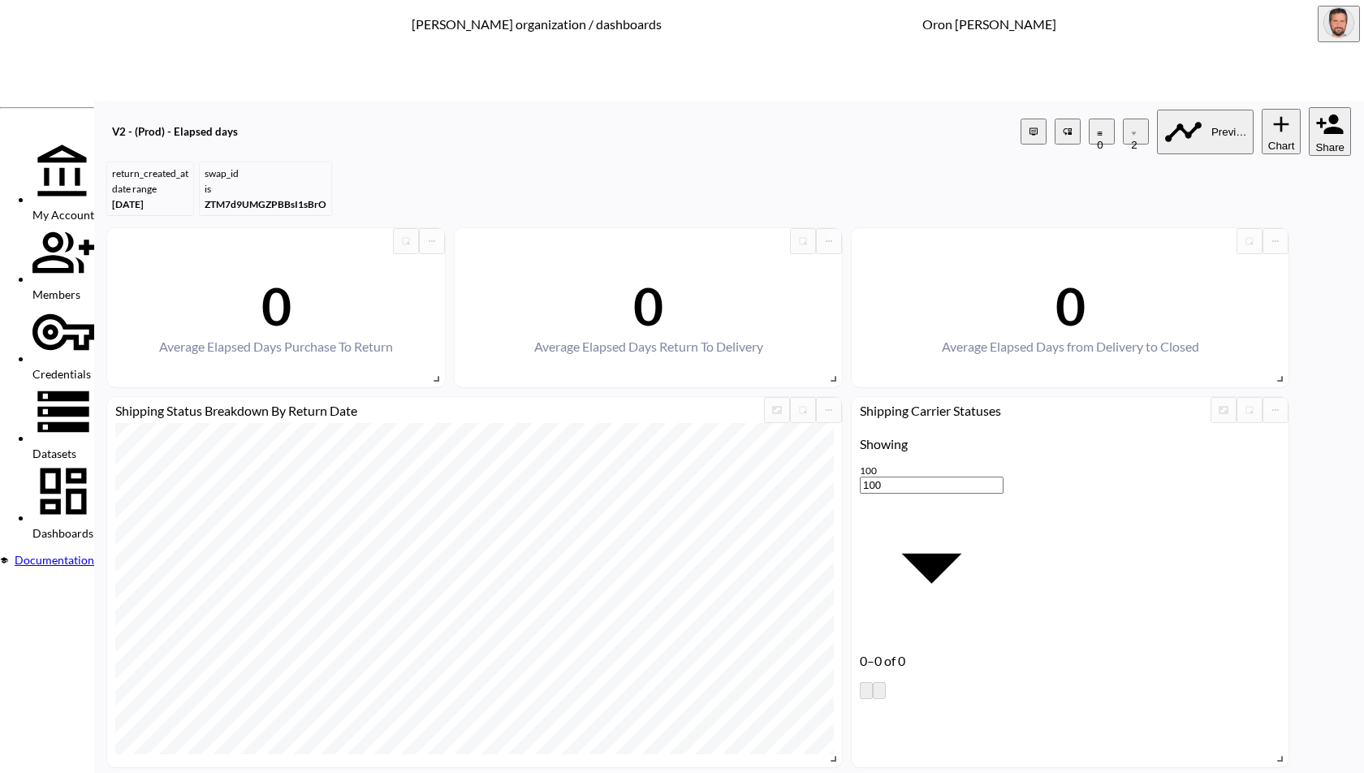
type input "london"
drag, startPoint x: 1279, startPoint y: 750, endPoint x: 1206, endPoint y: 615, distance: 154.4
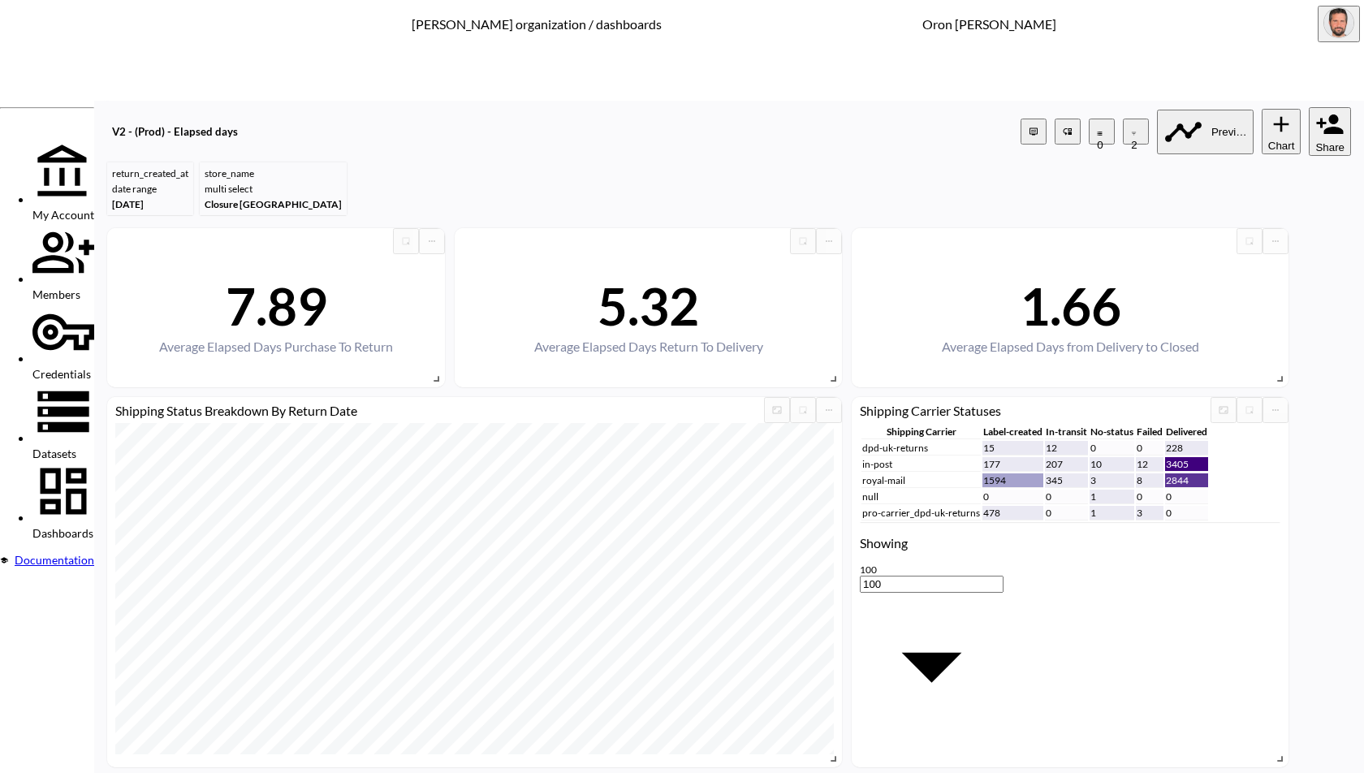
click at [51, 460] on div "Dashboards" at bounding box center [63, 500] width 62 height 80
